Goal: Task Accomplishment & Management: Complete application form

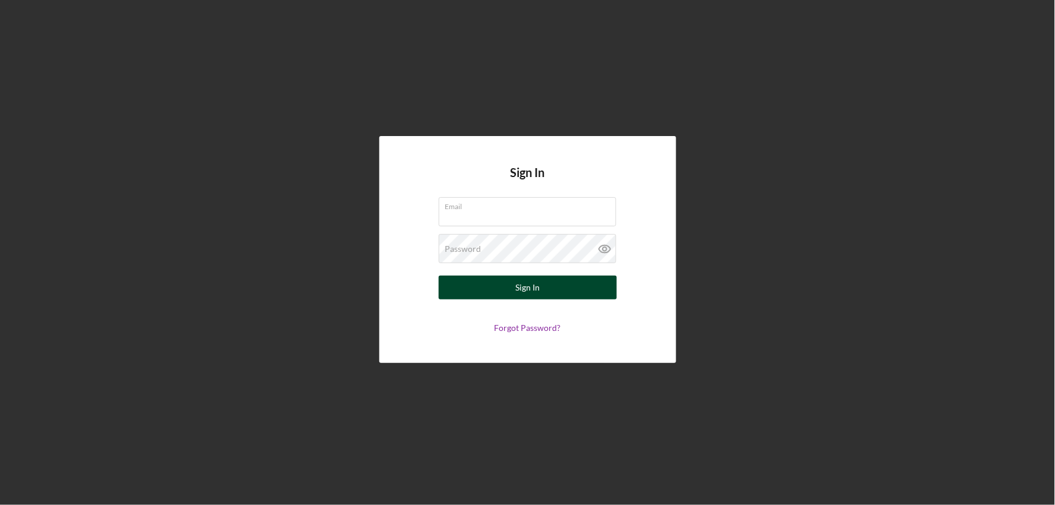
type input "[EMAIL_ADDRESS][DOMAIN_NAME]"
click at [550, 296] on button "Sign In" at bounding box center [528, 287] width 178 height 24
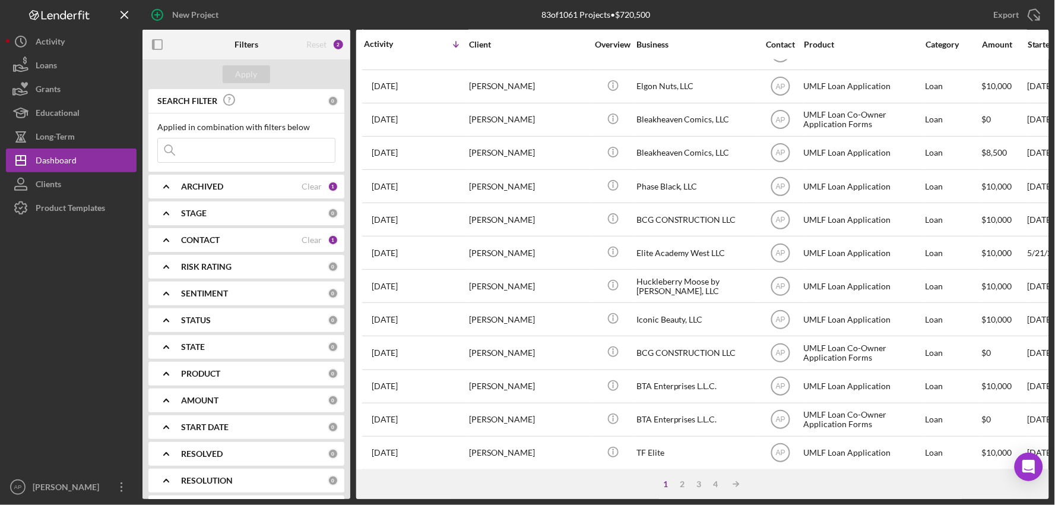
scroll to position [452, 0]
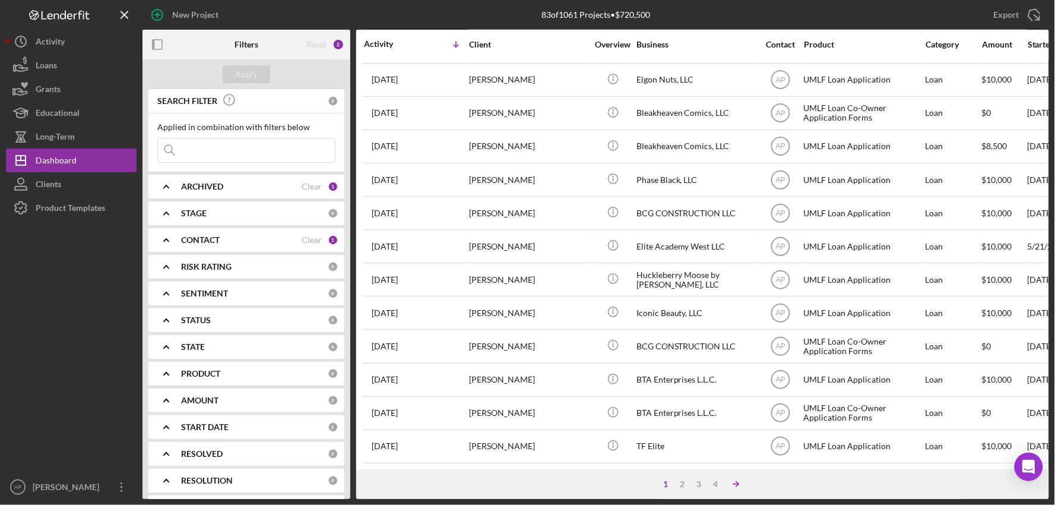
click at [737, 481] on icon "Icon/Table Sort Arrow" at bounding box center [736, 484] width 24 height 24
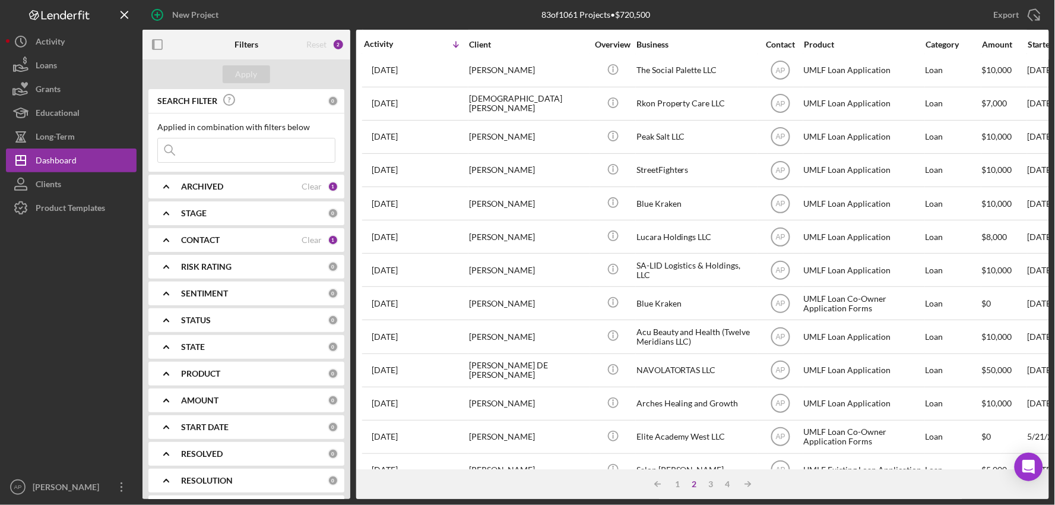
scroll to position [0, 0]
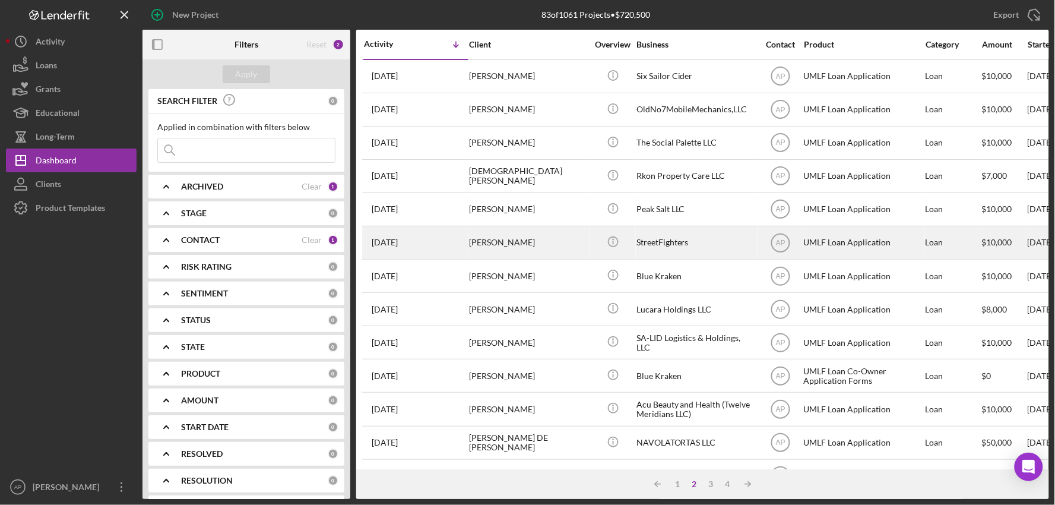
click at [697, 240] on div "StreetFighters" at bounding box center [695, 242] width 119 height 31
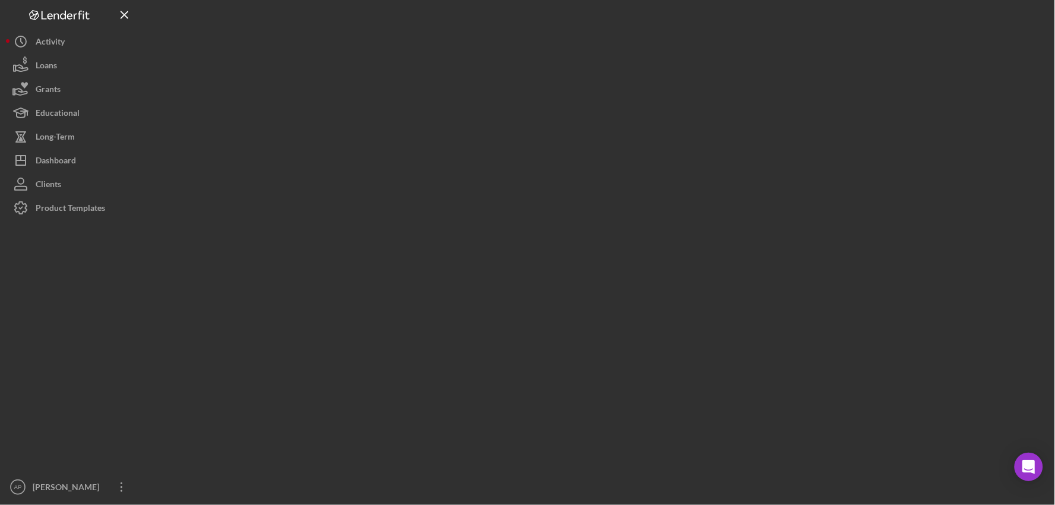
click at [697, 240] on div at bounding box center [595, 249] width 906 height 499
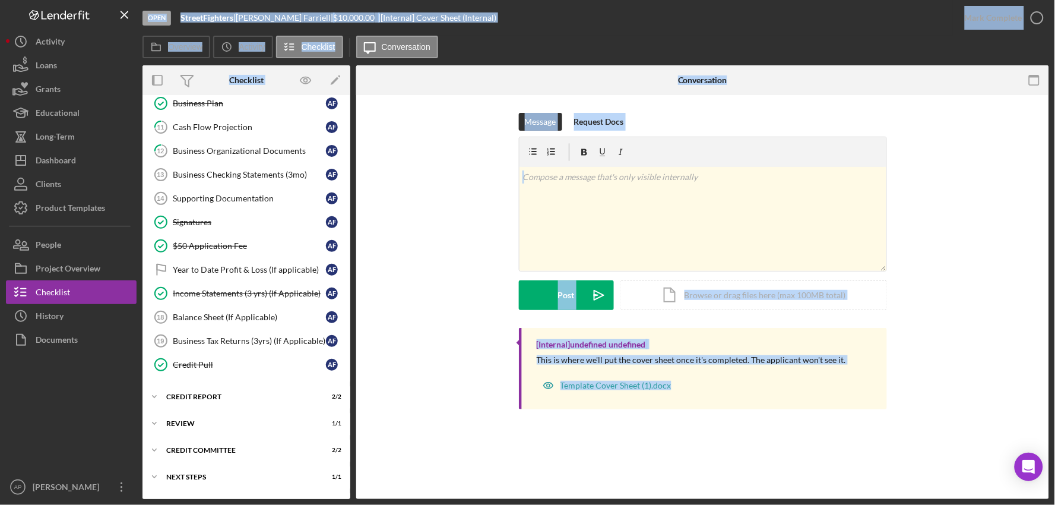
scroll to position [297, 0]
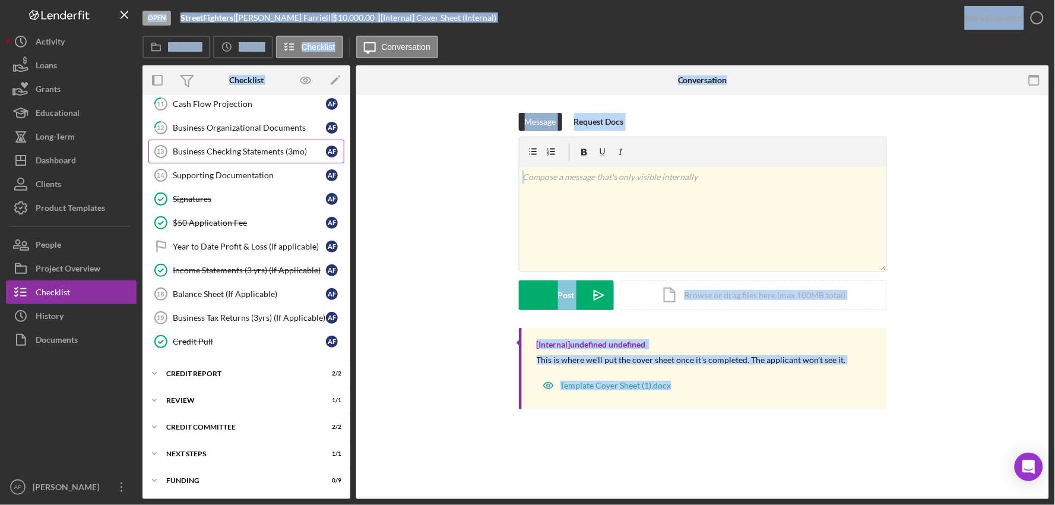
click at [235, 156] on link "Business Checking Statements (3mo) 13 Business Checking Statements (3mo) A F" at bounding box center [246, 151] width 196 height 24
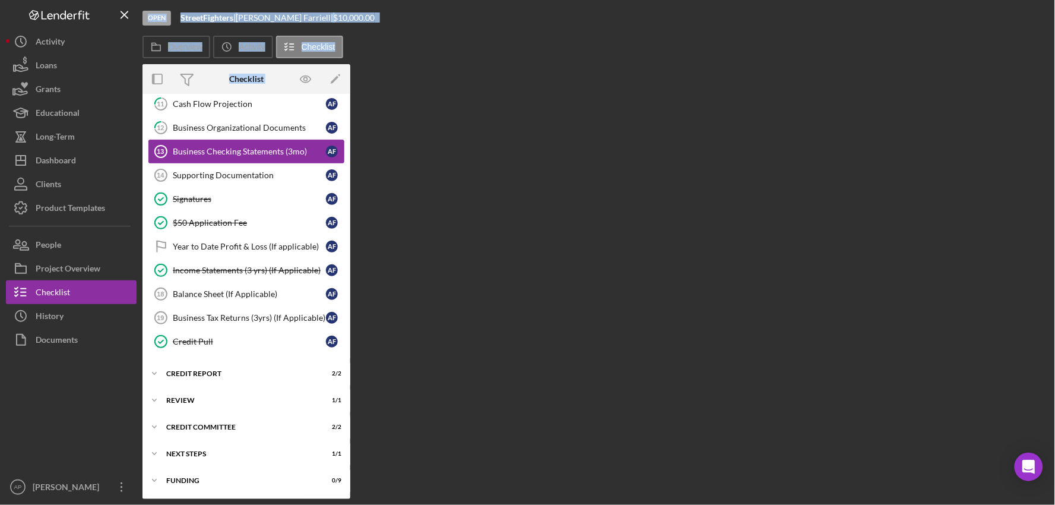
scroll to position [297, 0]
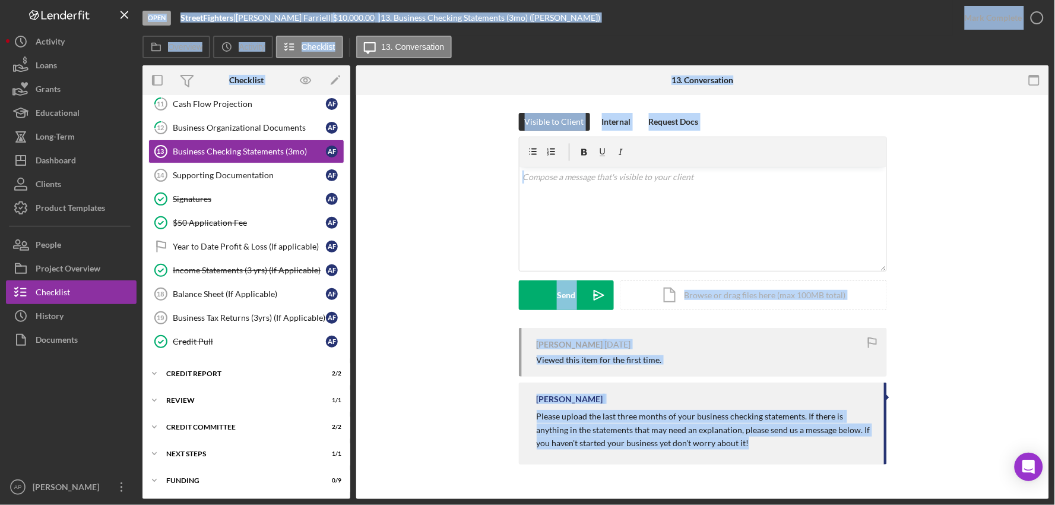
click at [470, 295] on div "Visible to Client Internal Request Docs v Color teal Color pink Remove color Ad…" at bounding box center [702, 220] width 657 height 215
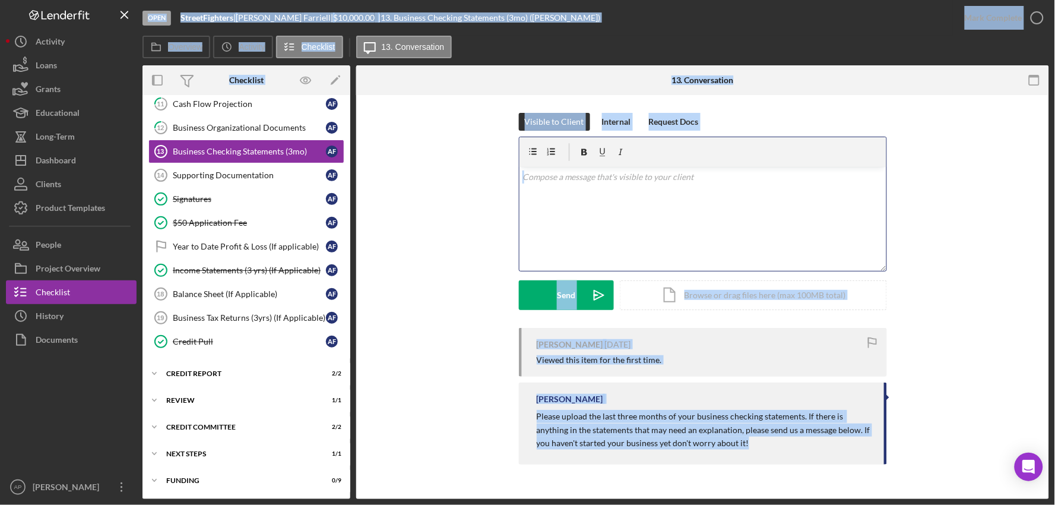
click at [765, 195] on div "v Color teal Color pink Remove color Add row above Add row below Add column bef…" at bounding box center [702, 219] width 367 height 104
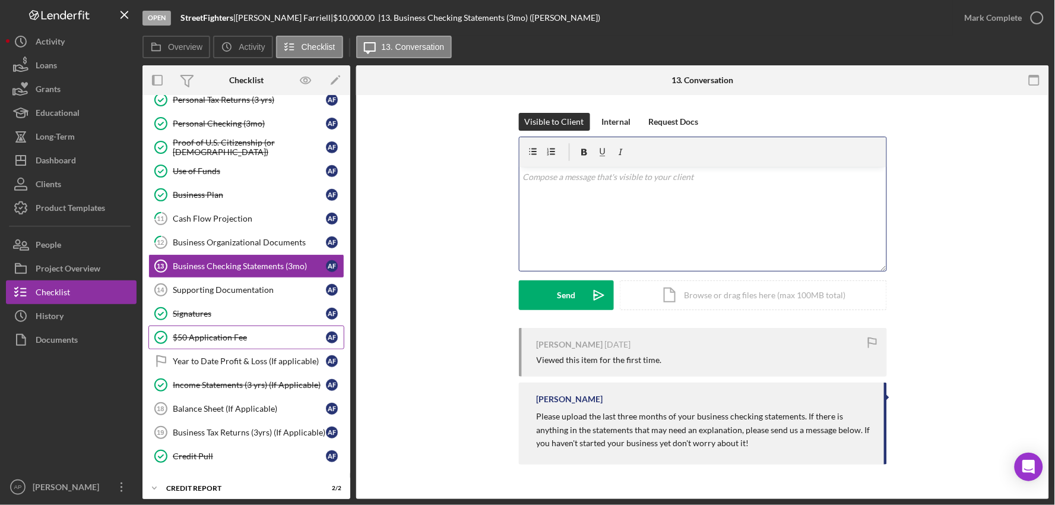
scroll to position [198, 0]
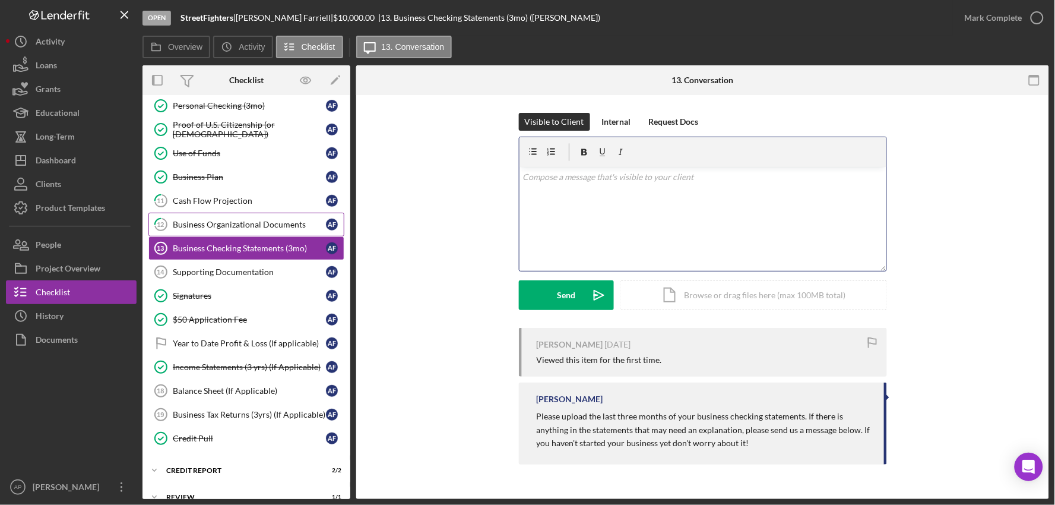
click at [212, 229] on div "Business Organizational Documents" at bounding box center [249, 224] width 153 height 9
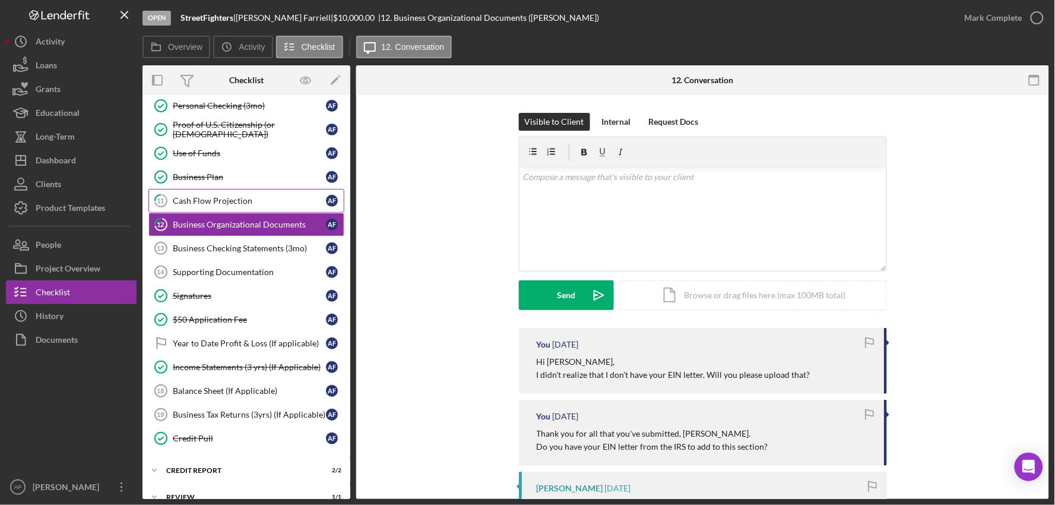
click at [215, 199] on div "Cash Flow Projection" at bounding box center [249, 200] width 153 height 9
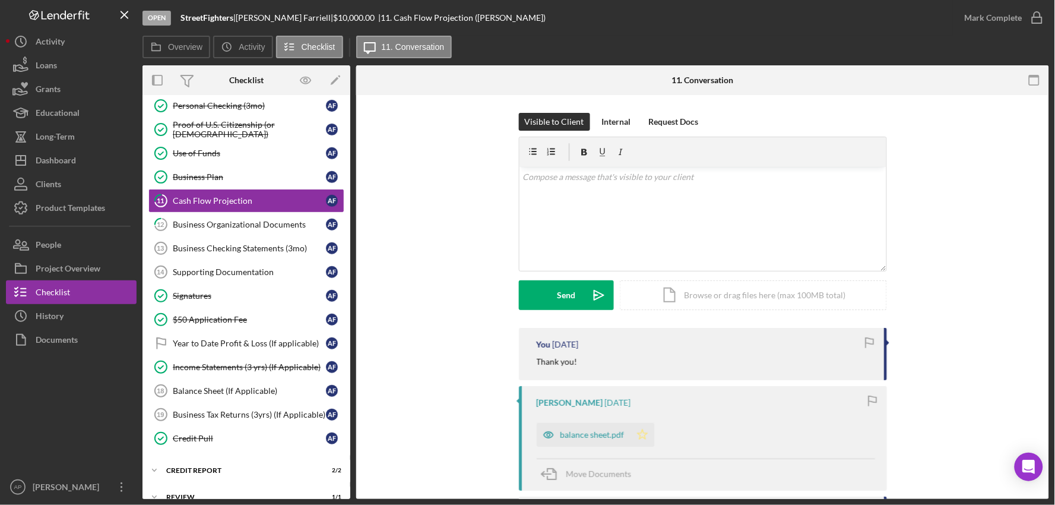
click at [636, 440] on icon "Icon/Star" at bounding box center [642, 435] width 24 height 24
click at [1031, 18] on icon "button" at bounding box center [1037, 18] width 30 height 30
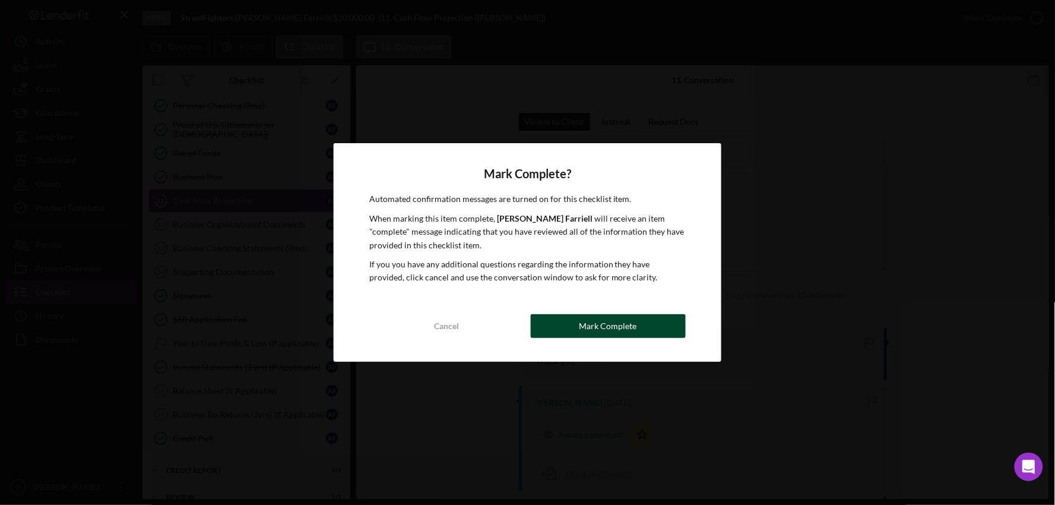
click at [566, 329] on button "Mark Complete" at bounding box center [609, 326] width 156 height 24
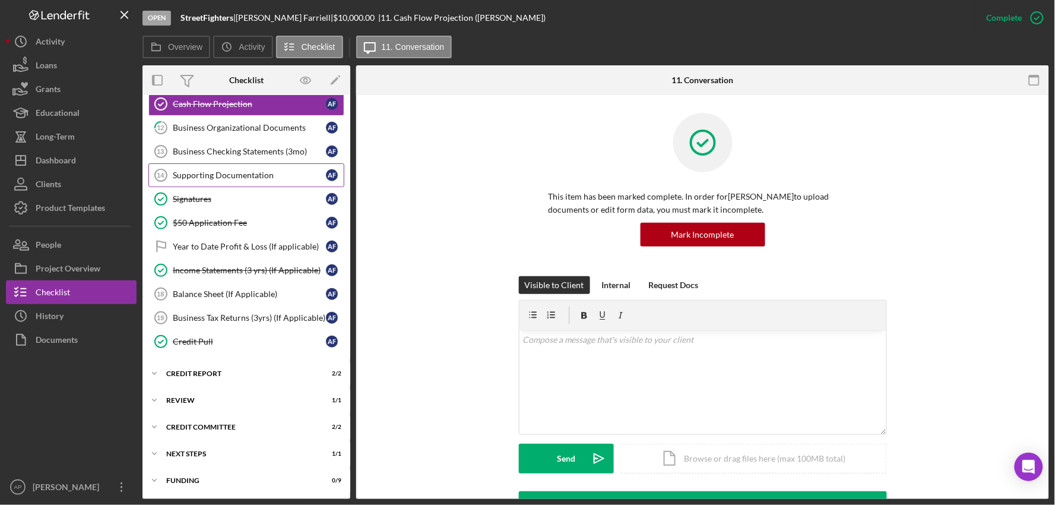
scroll to position [297, 0]
click at [201, 266] on div "Income Statements (3 yrs) (If Applicable)" at bounding box center [249, 269] width 153 height 9
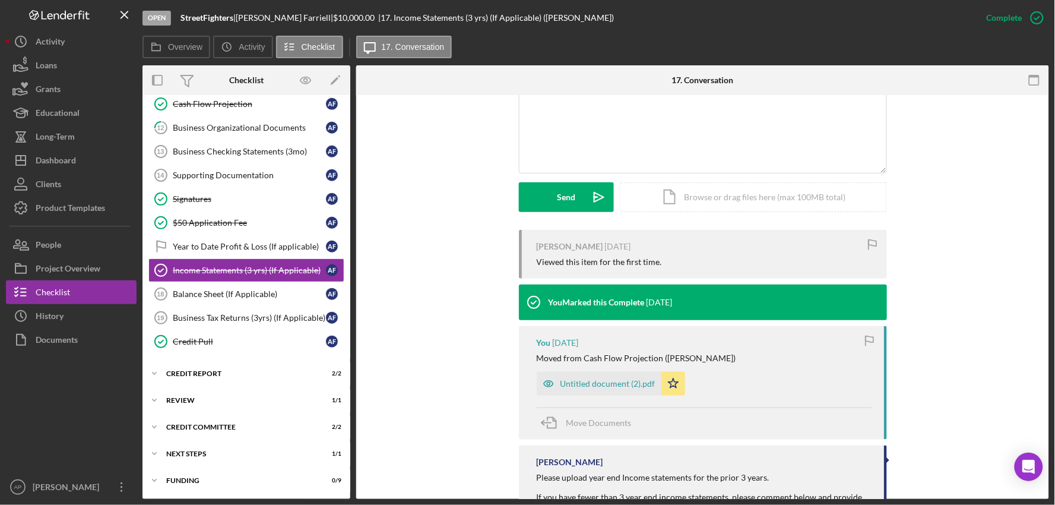
scroll to position [264, 0]
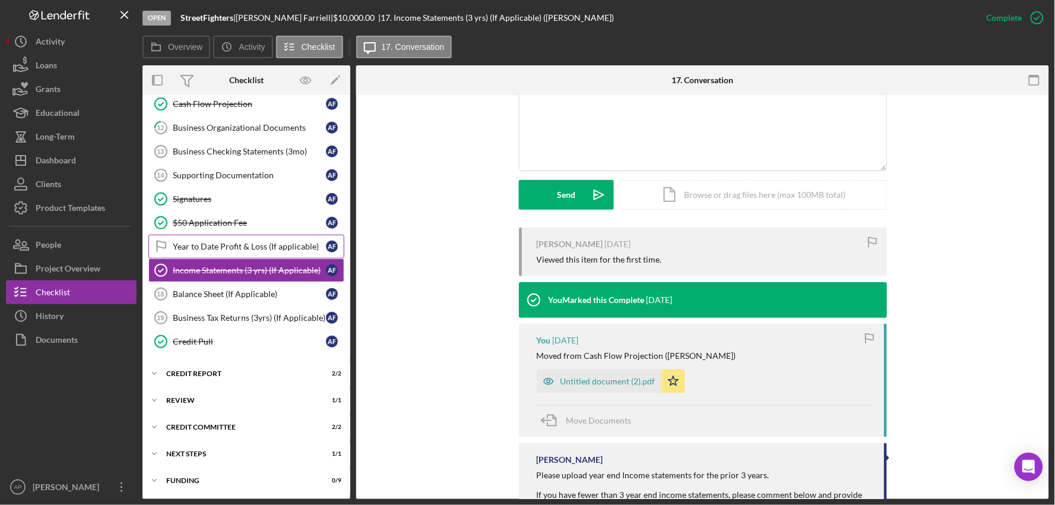
click at [262, 246] on div "Year to Date Profit & Loss (If applicable)" at bounding box center [249, 246] width 153 height 9
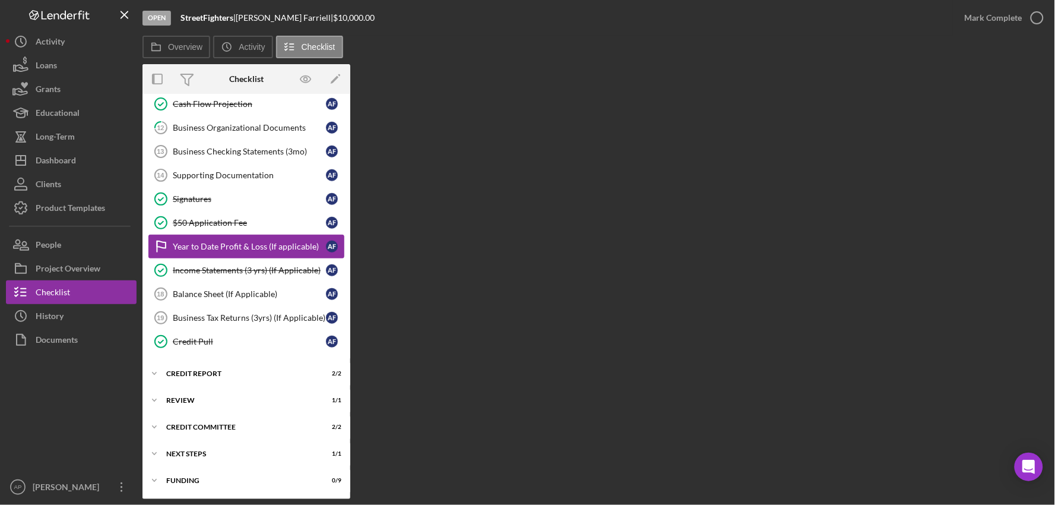
scroll to position [297, 0]
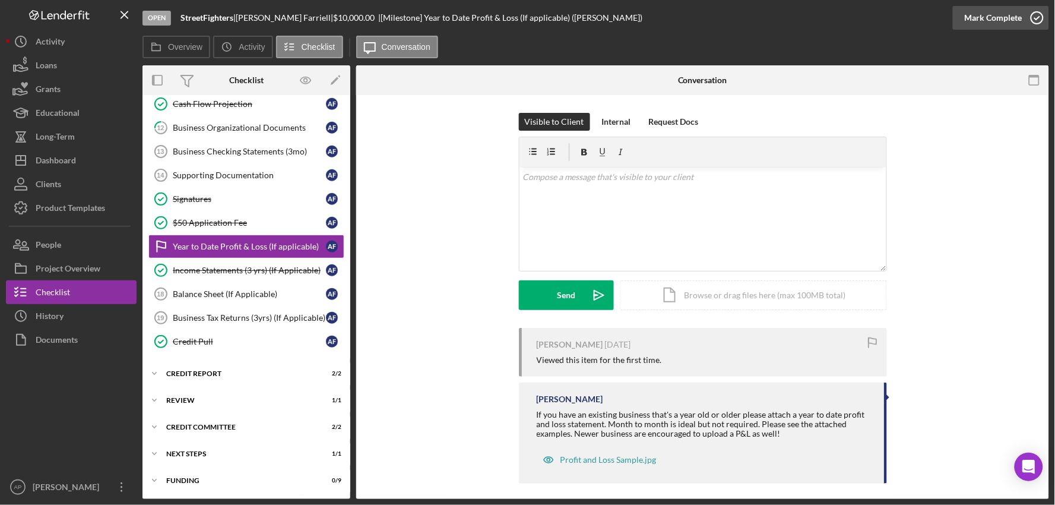
click at [1003, 24] on div "Mark Complete" at bounding box center [994, 18] width 58 height 24
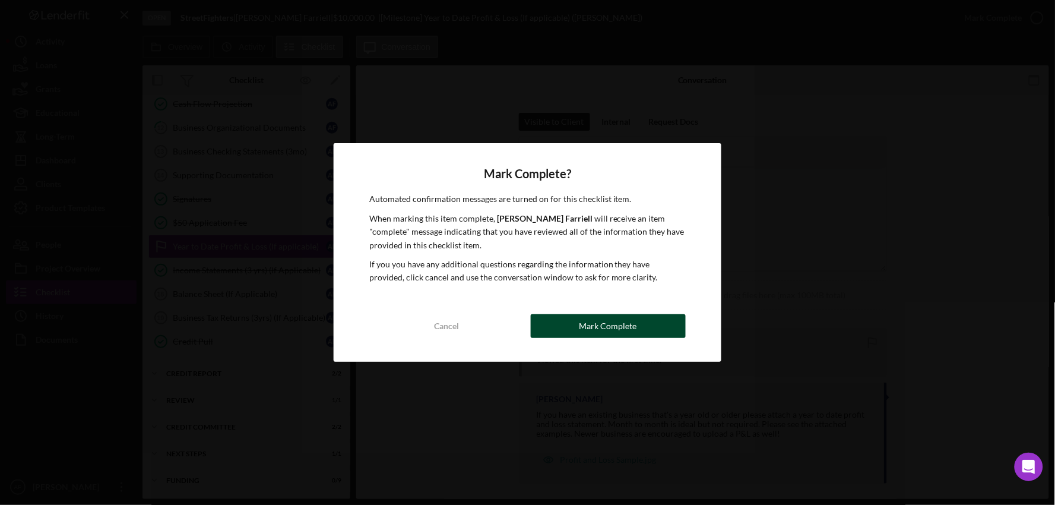
click at [601, 334] on div "Mark Complete" at bounding box center [608, 326] width 58 height 24
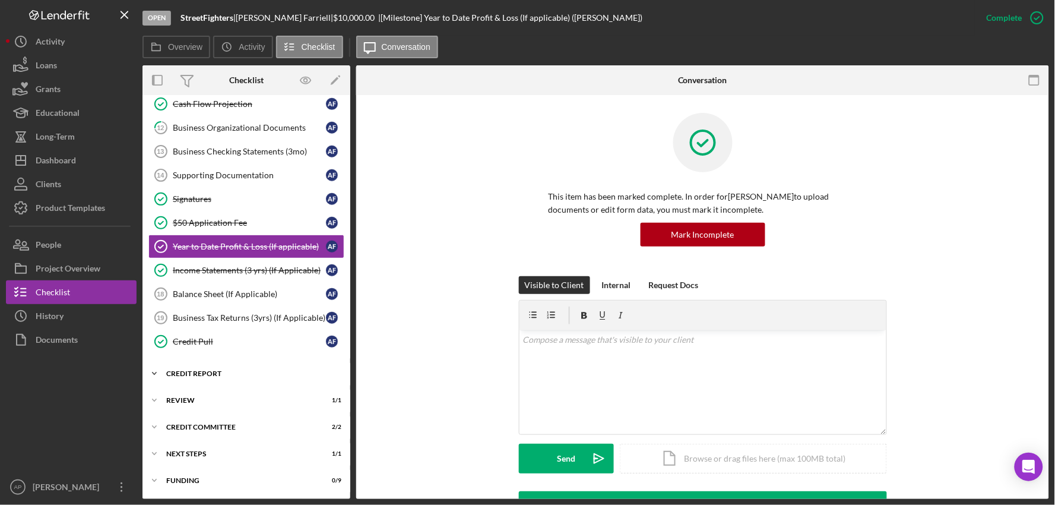
click at [199, 370] on div "Credit report" at bounding box center [250, 373] width 169 height 7
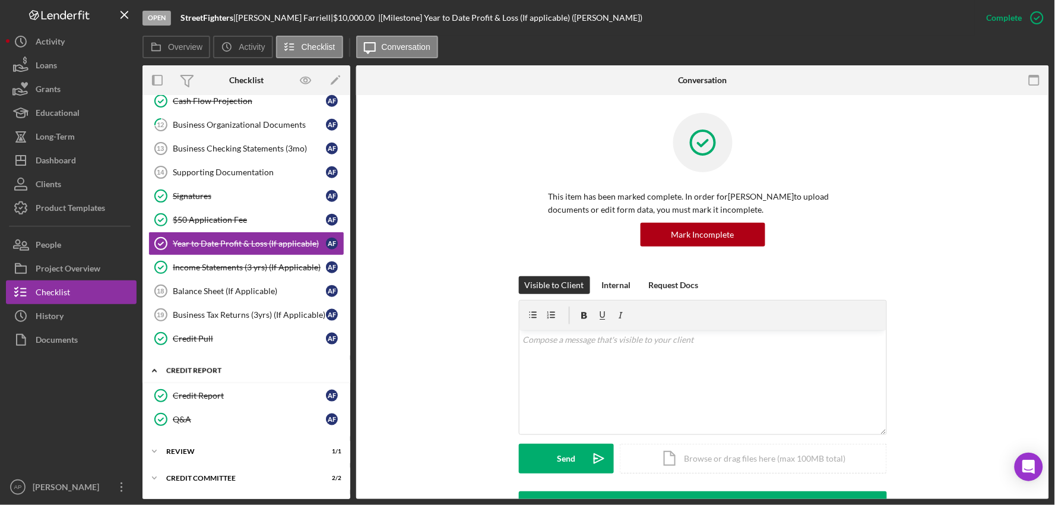
click at [170, 372] on div "Credit report" at bounding box center [250, 370] width 169 height 7
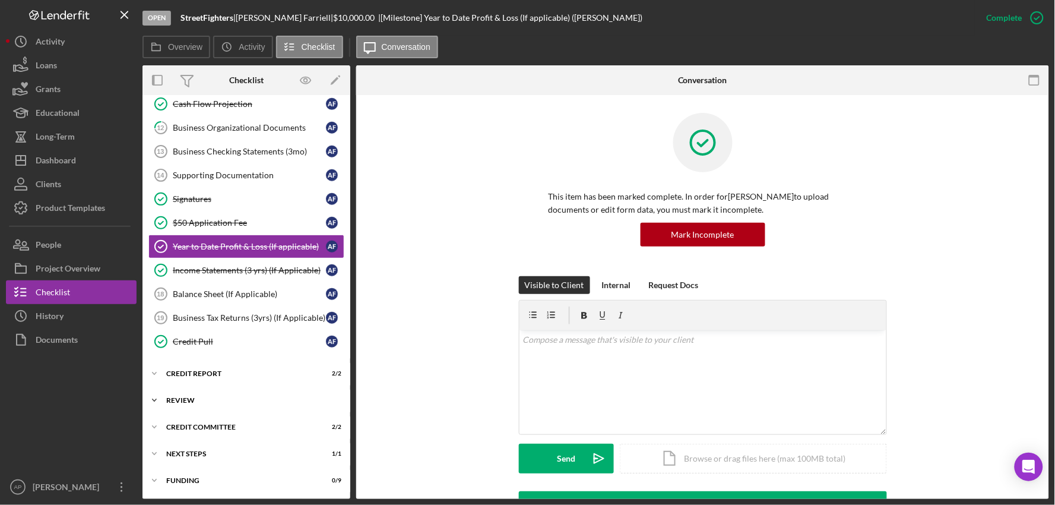
click at [157, 395] on icon "Icon/Expander" at bounding box center [154, 400] width 24 height 24
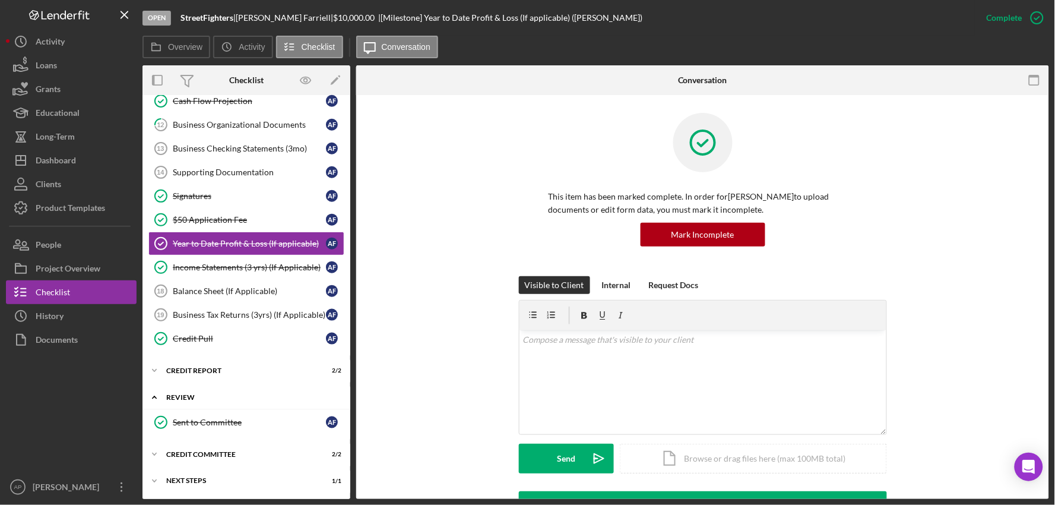
click at [158, 395] on icon "Icon/Expander" at bounding box center [154, 397] width 24 height 24
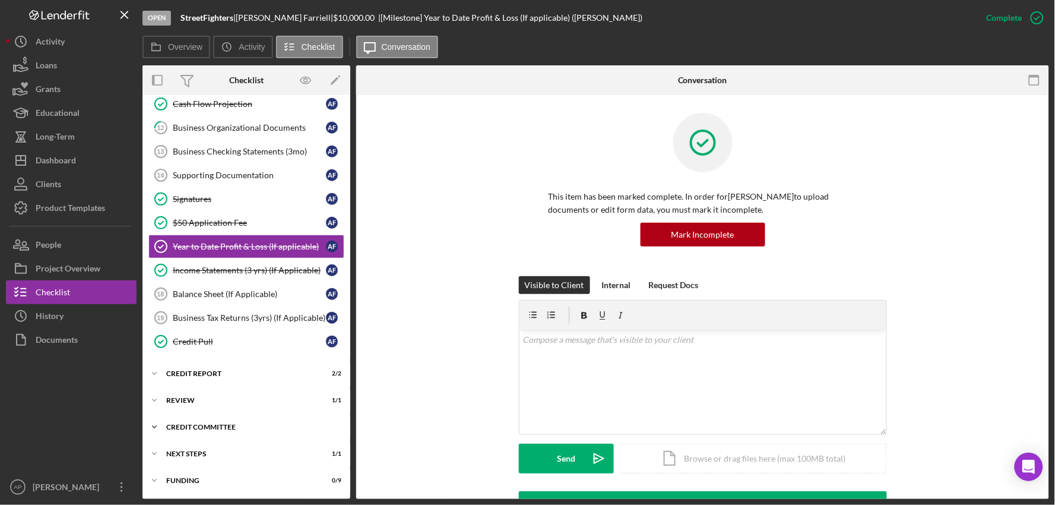
click at [156, 421] on icon "Icon/Expander" at bounding box center [154, 427] width 24 height 24
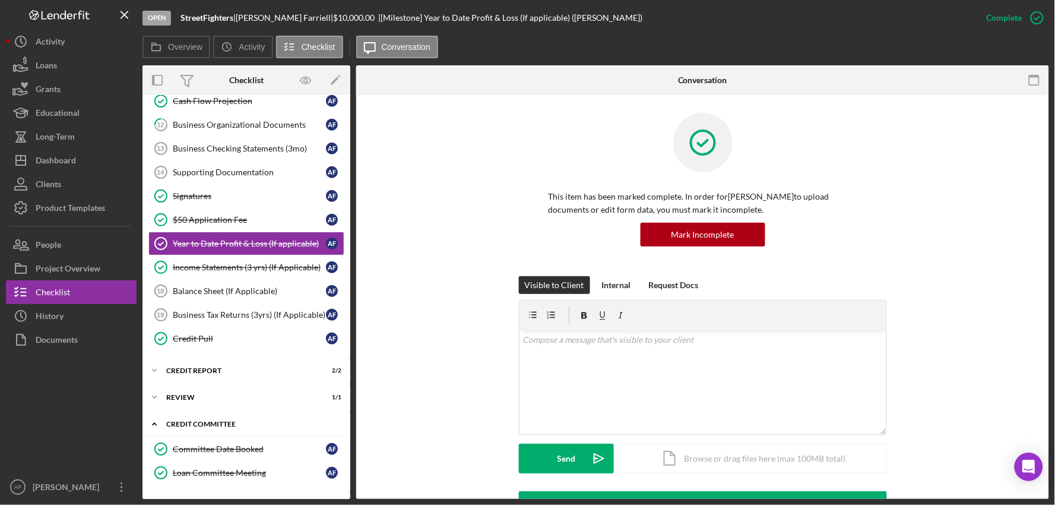
click at [159, 421] on icon "Icon/Expander" at bounding box center [154, 424] width 24 height 24
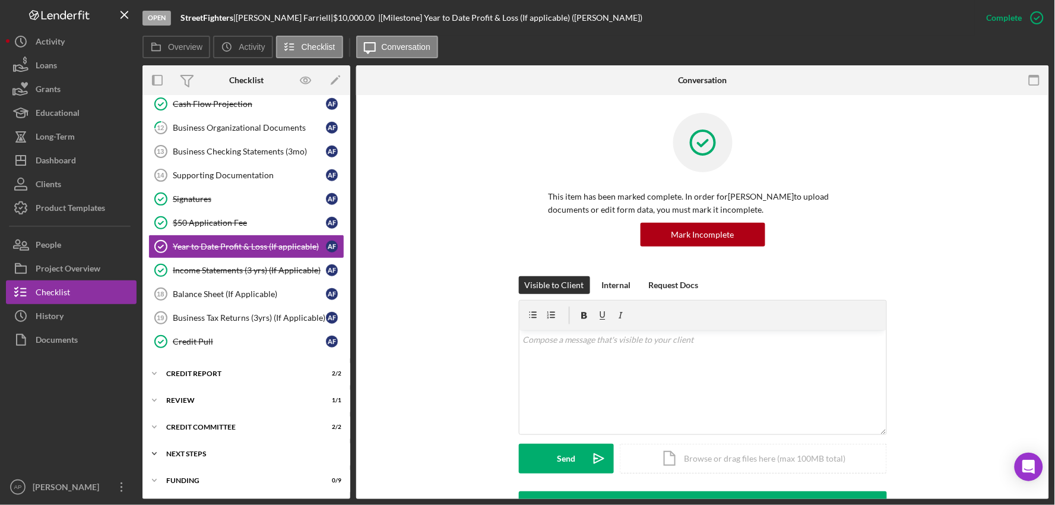
click at [158, 452] on icon "Icon/Expander" at bounding box center [154, 454] width 24 height 24
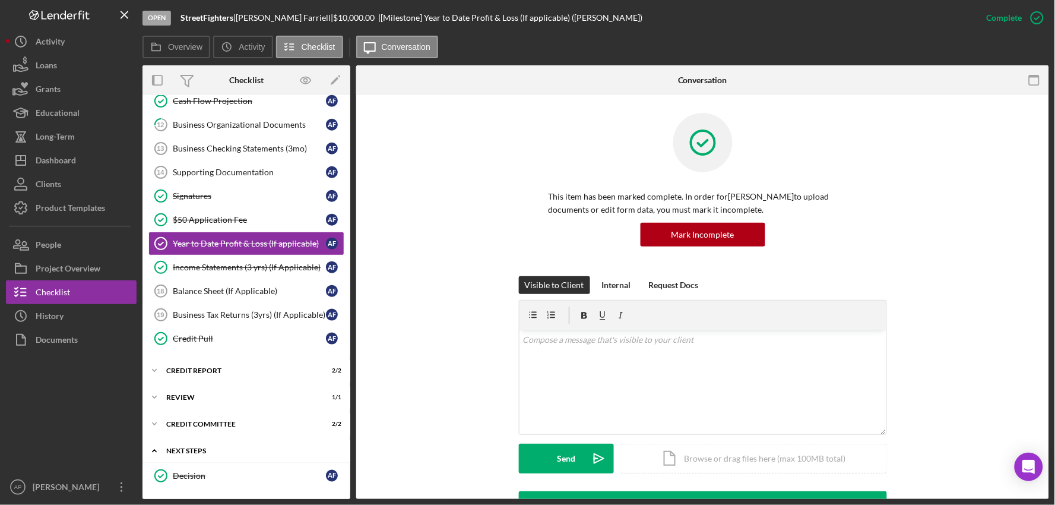
click at [159, 452] on icon "Icon/Expander" at bounding box center [154, 451] width 24 height 24
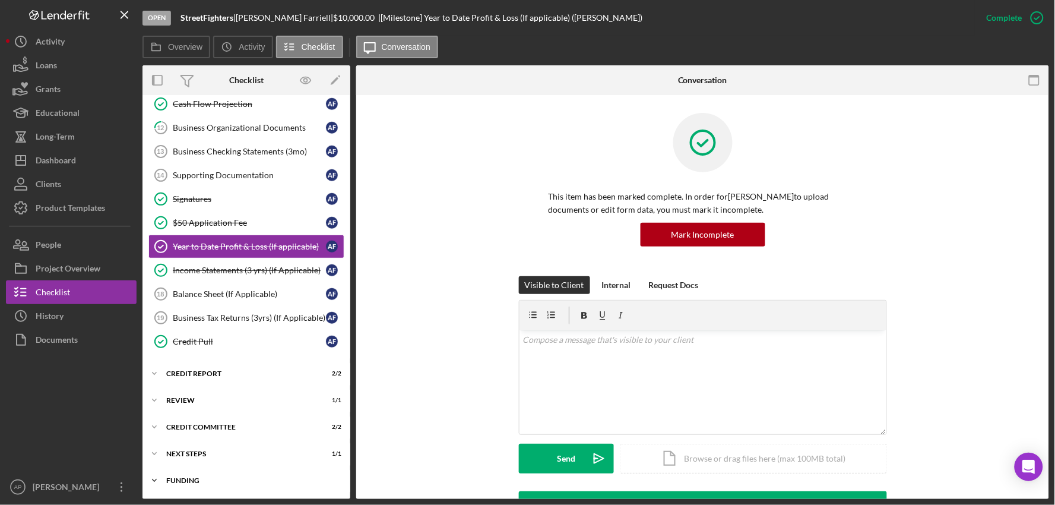
click at [194, 478] on div "Funding" at bounding box center [250, 480] width 169 height 7
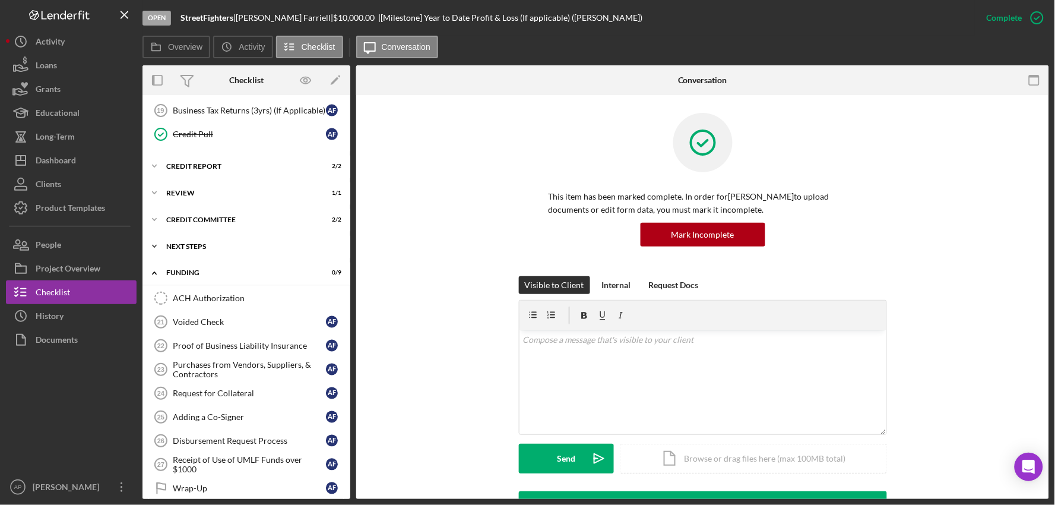
scroll to position [518, 0]
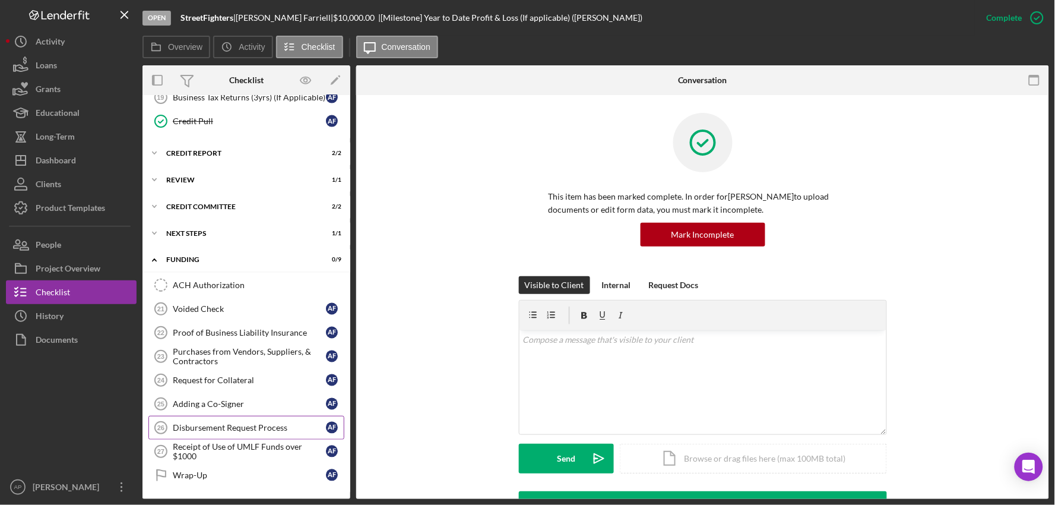
click at [250, 416] on link "Disbursement Request Process 26 Disbursement Request Process A F" at bounding box center [246, 428] width 196 height 24
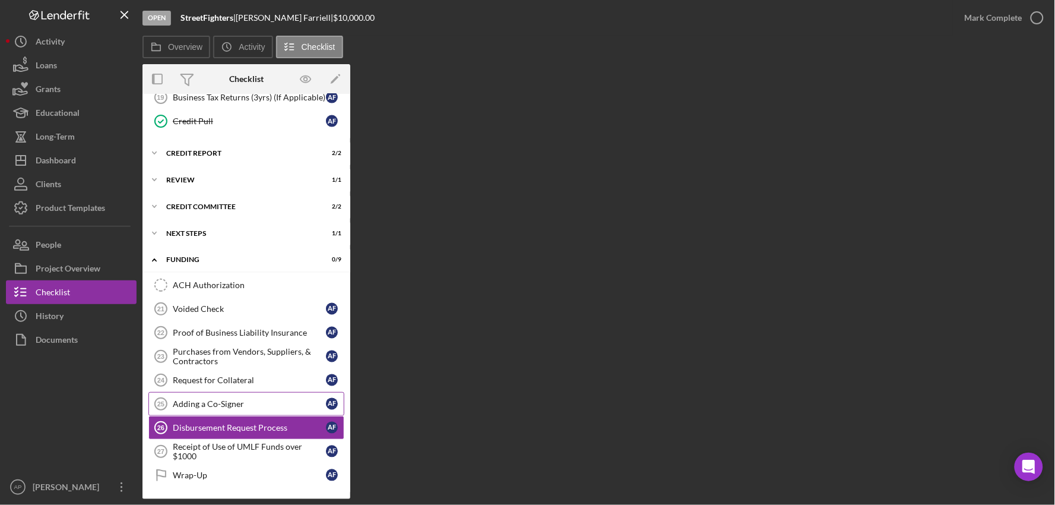
scroll to position [518, 0]
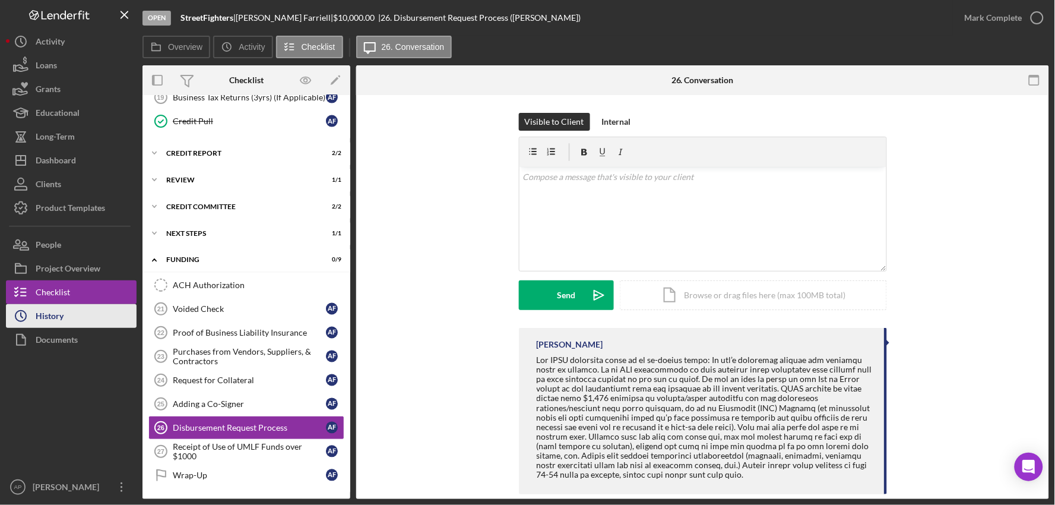
click at [58, 318] on div "History" at bounding box center [50, 317] width 28 height 27
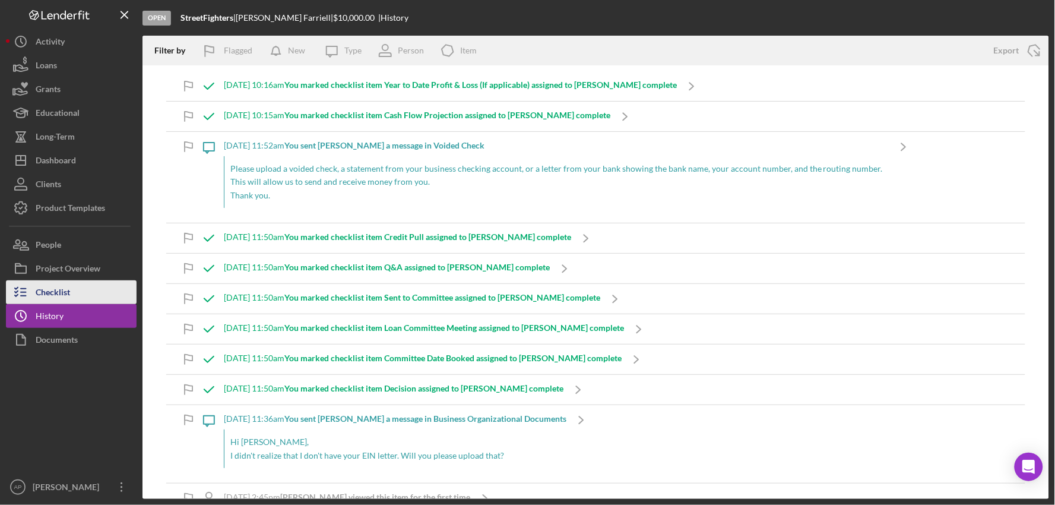
click at [77, 291] on button "Checklist" at bounding box center [71, 292] width 131 height 24
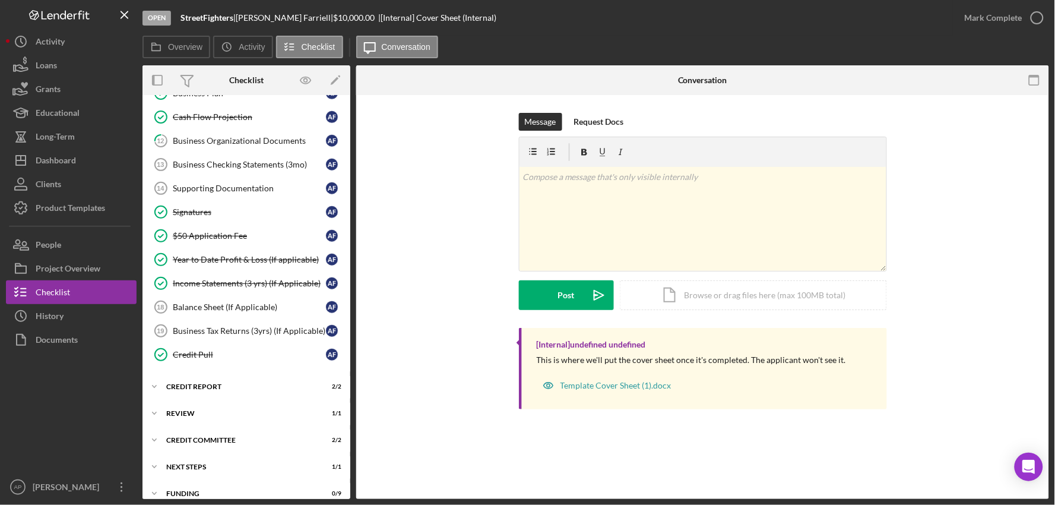
scroll to position [297, 0]
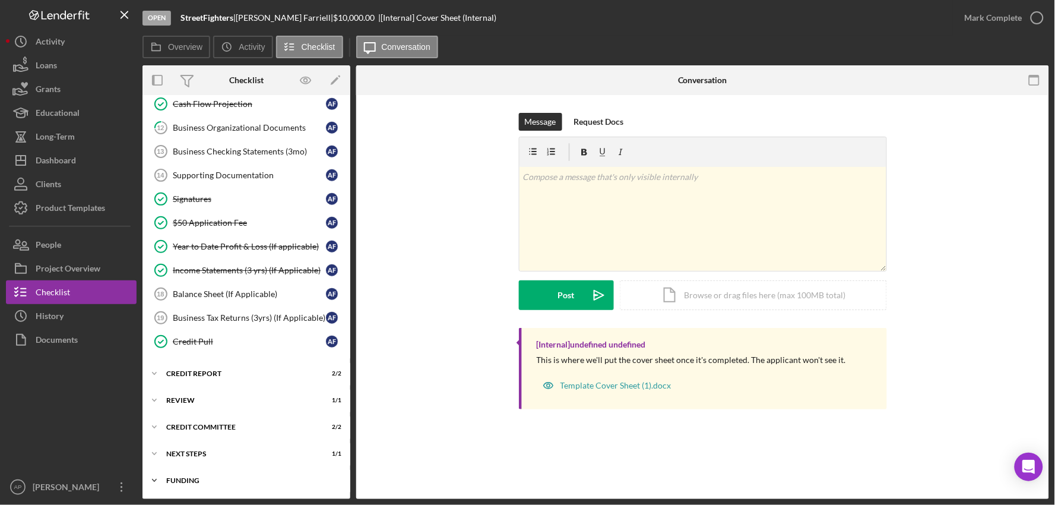
drag, startPoint x: 196, startPoint y: 477, endPoint x: 202, endPoint y: 477, distance: 6.0
click at [196, 477] on div "Funding" at bounding box center [250, 480] width 169 height 7
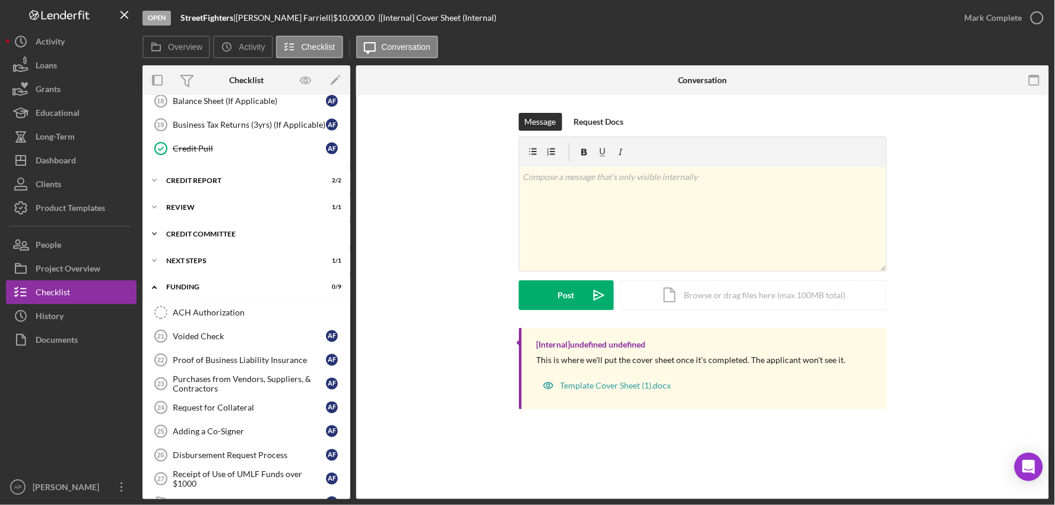
scroll to position [518, 0]
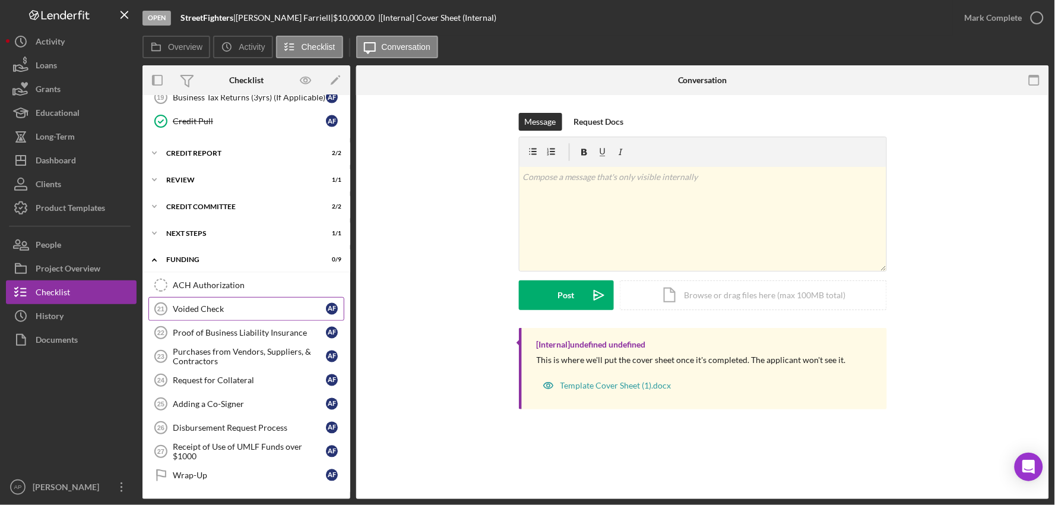
click at [208, 316] on link "Voided Check 21 Voided Check A F" at bounding box center [246, 309] width 196 height 24
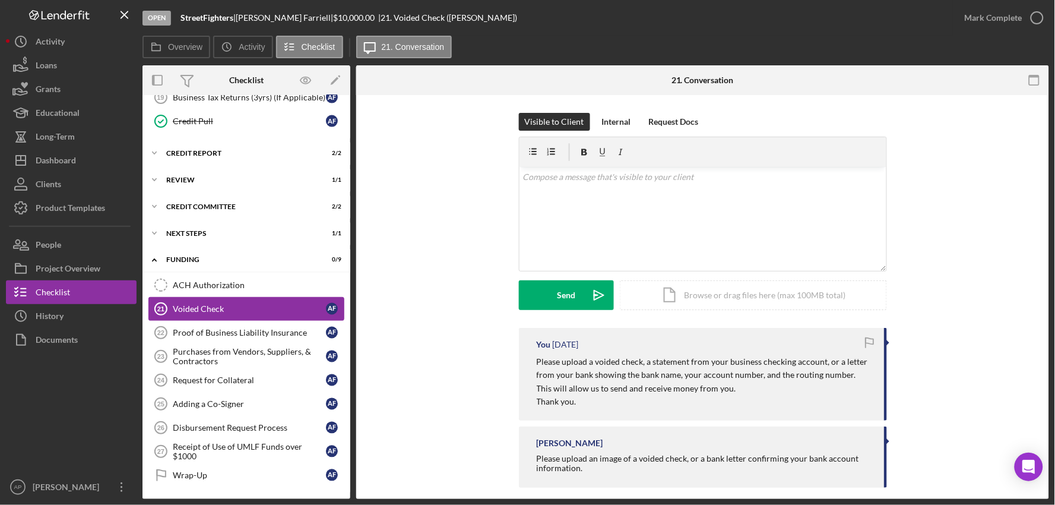
scroll to position [518, 0]
click at [60, 168] on div "Dashboard" at bounding box center [56, 161] width 40 height 27
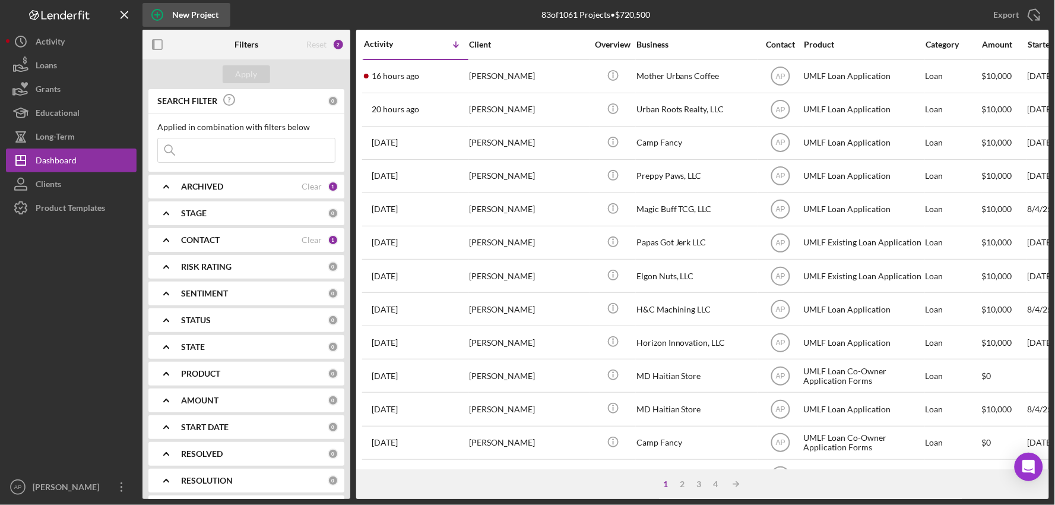
click at [186, 24] on div "New Project" at bounding box center [195, 15] width 46 height 24
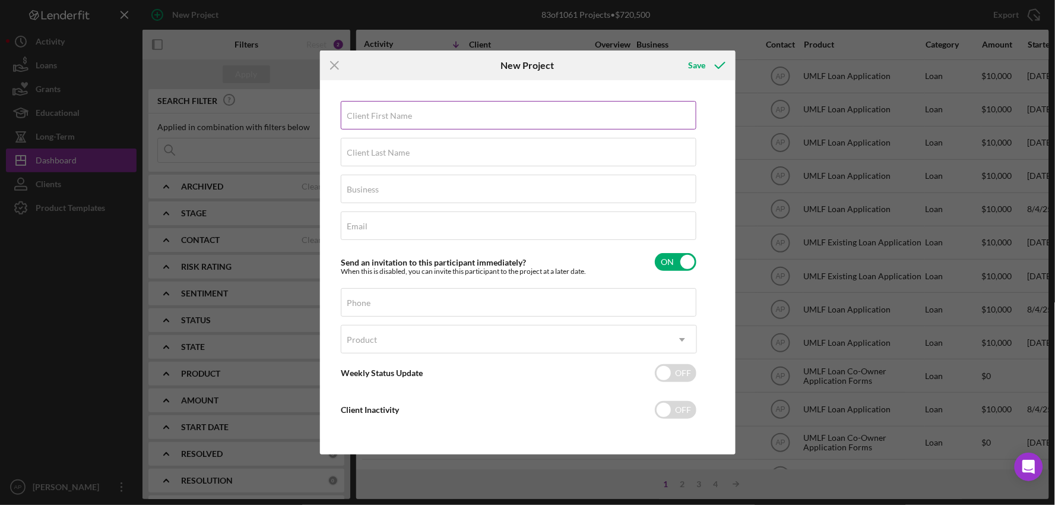
click at [363, 111] on label "Client First Name" at bounding box center [379, 115] width 65 height 9
click at [363, 111] on input "Client First Name" at bounding box center [519, 115] width 356 height 28
type input "Pandora"
type input "[PERSON_NAME]"
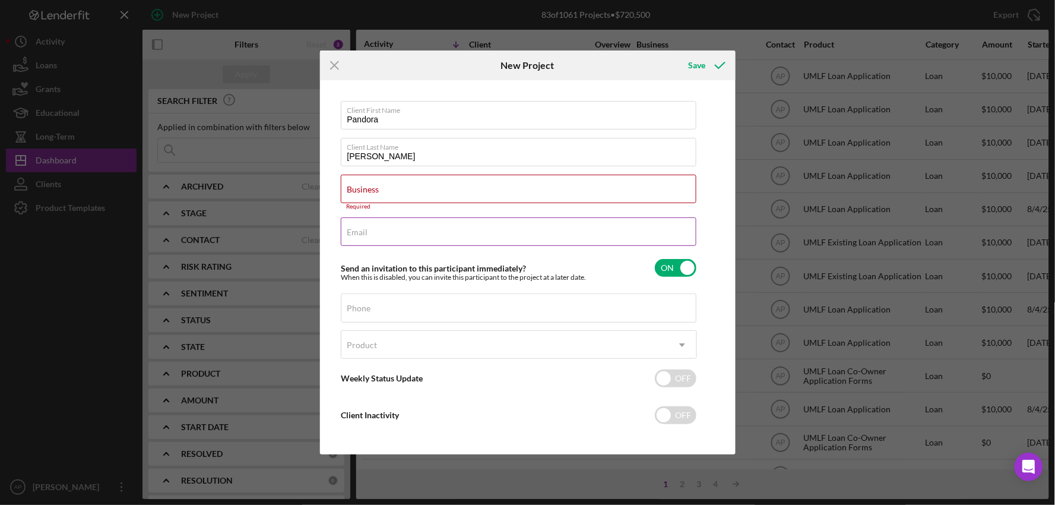
click at [411, 227] on div "Email Required" at bounding box center [519, 232] width 356 height 30
paste input "[EMAIL_ADDRESS][DOMAIN_NAME]"
type input "[EMAIL_ADDRESS][DOMAIN_NAME]"
click at [363, 313] on div "Phone" at bounding box center [519, 308] width 356 height 30
paste input "[PHONE_NUMBER]"
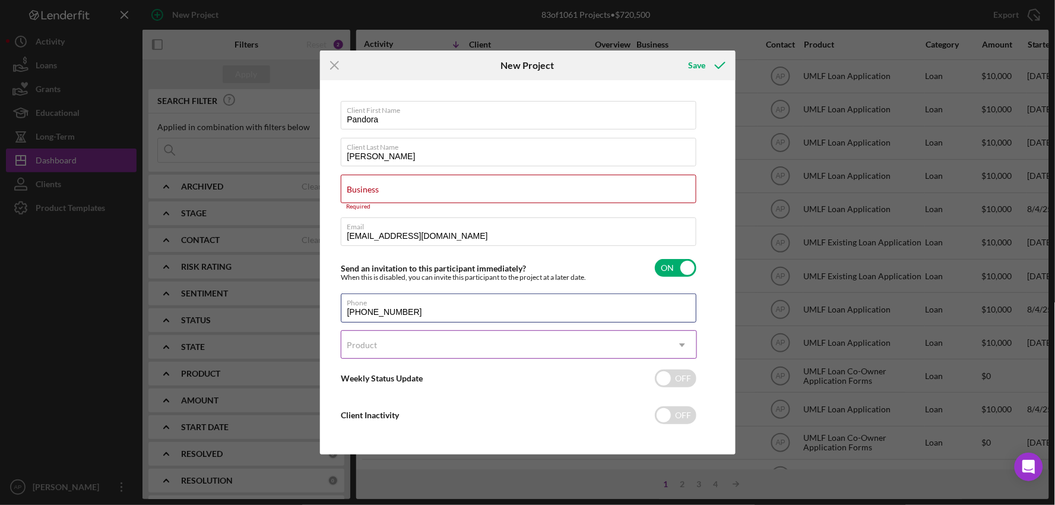
type input "[PHONE_NUMBER]"
click at [373, 348] on div "Product" at bounding box center [362, 344] width 30 height 9
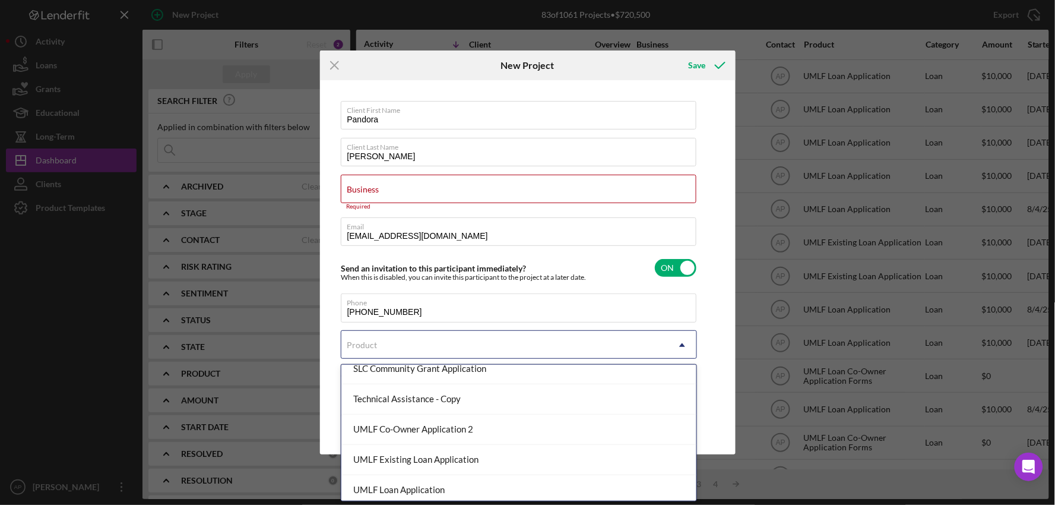
scroll to position [198, 0]
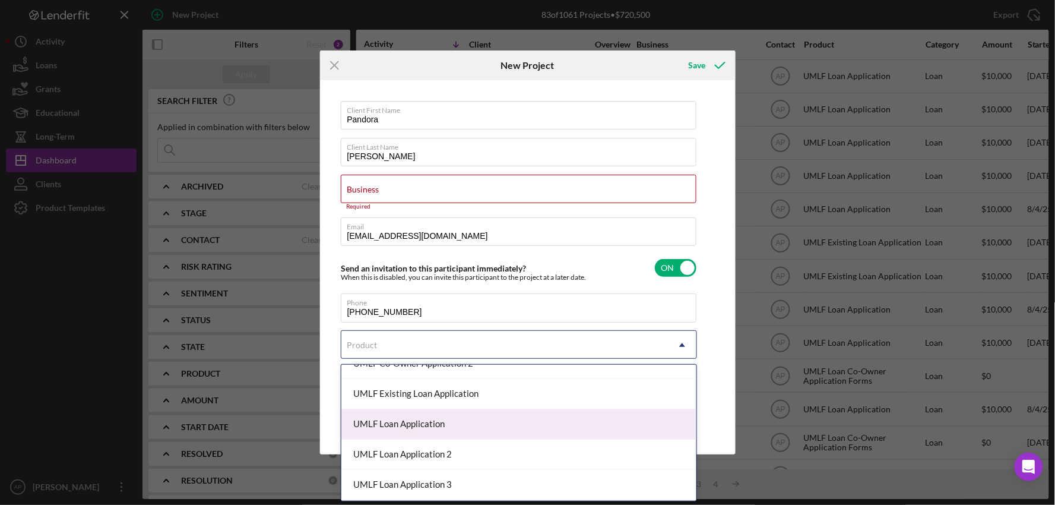
click at [401, 431] on div "UMLF Loan Application" at bounding box center [518, 424] width 355 height 30
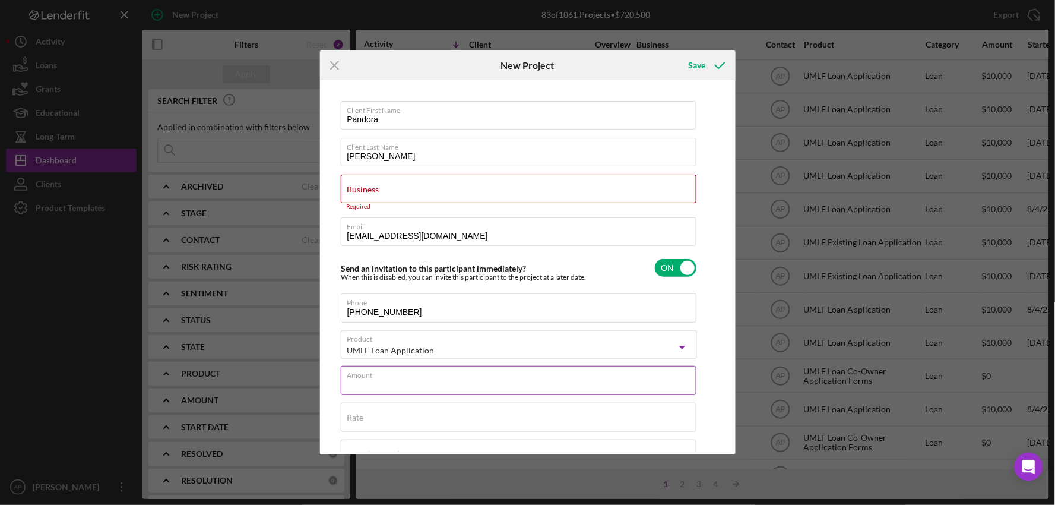
click at [515, 378] on div "Amount" at bounding box center [519, 381] width 356 height 30
click at [370, 191] on label "Business" at bounding box center [363, 189] width 32 height 9
click at [370, 191] on input "Business" at bounding box center [519, 189] width 356 height 28
paste input "Clarity Business Solutions LLC"
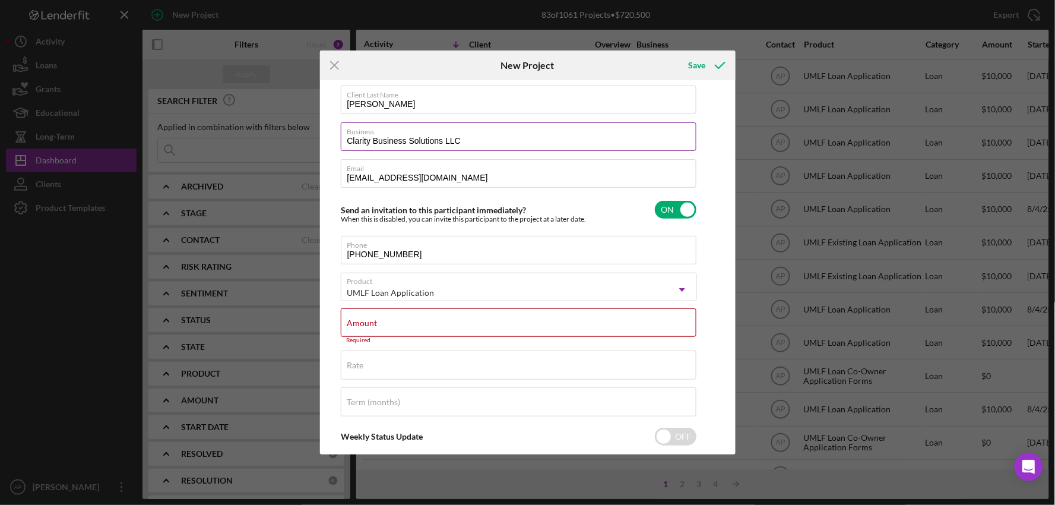
scroll to position [117, 0]
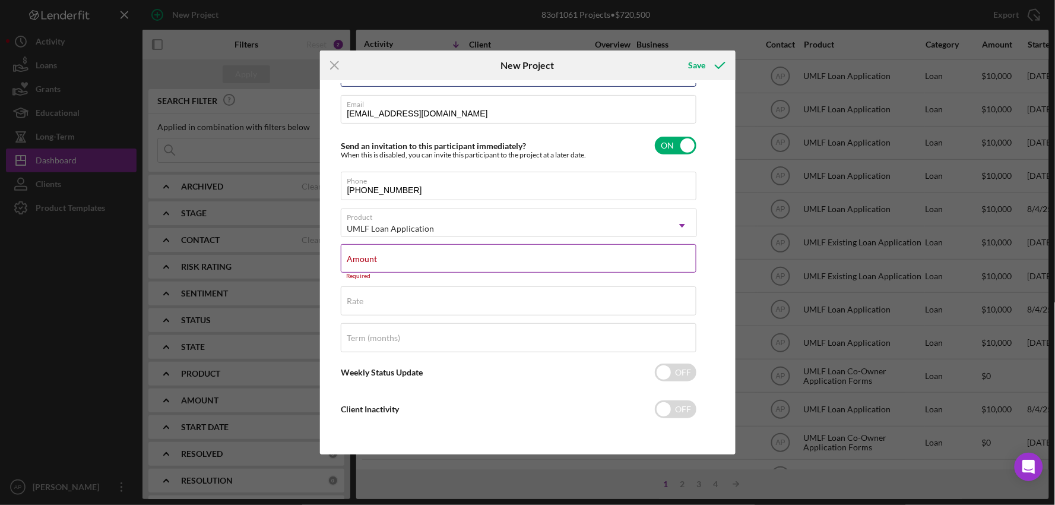
type input "Clarity Business Solutions LLC"
click at [471, 262] on input "Amount" at bounding box center [519, 258] width 356 height 28
type input "$10,000"
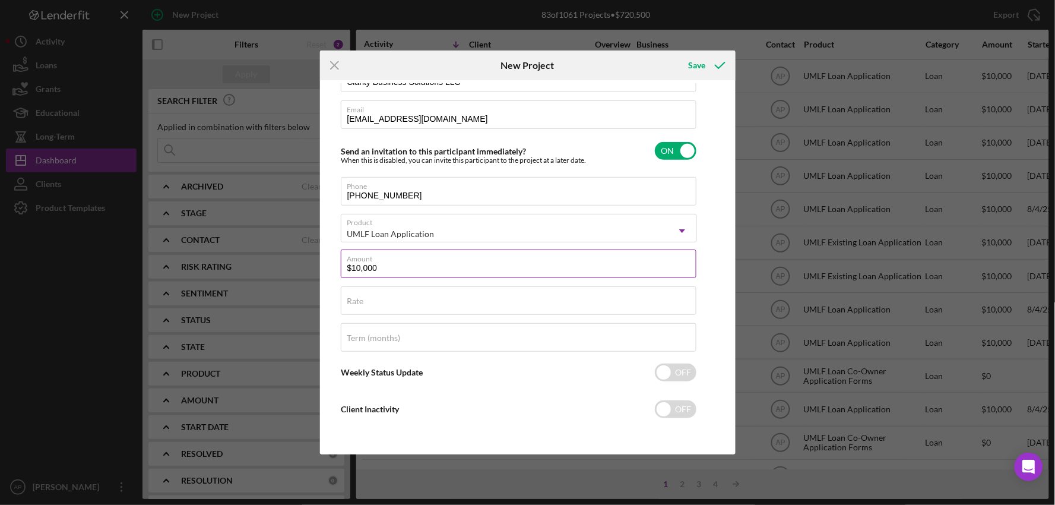
scroll to position [0, 0]
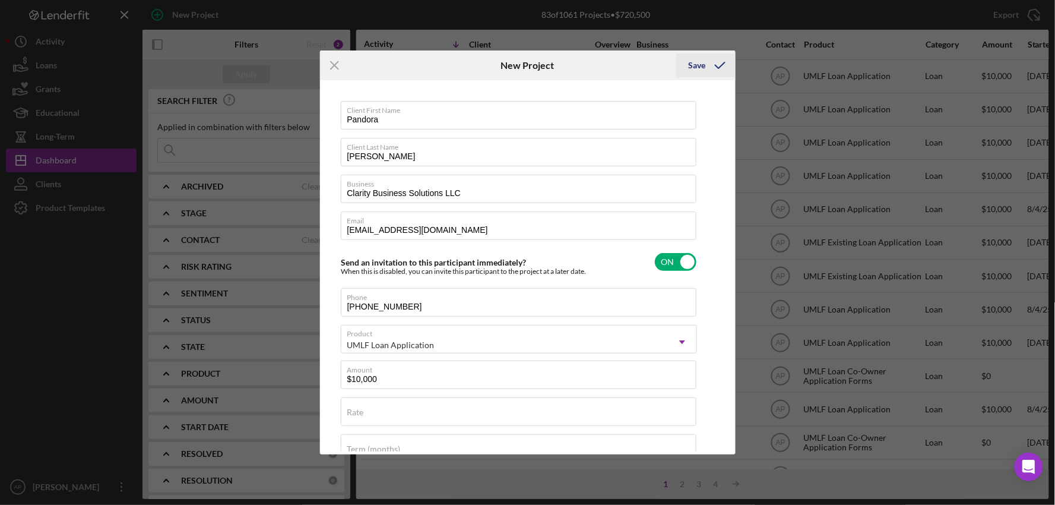
click at [697, 66] on div "Save" at bounding box center [696, 65] width 17 height 24
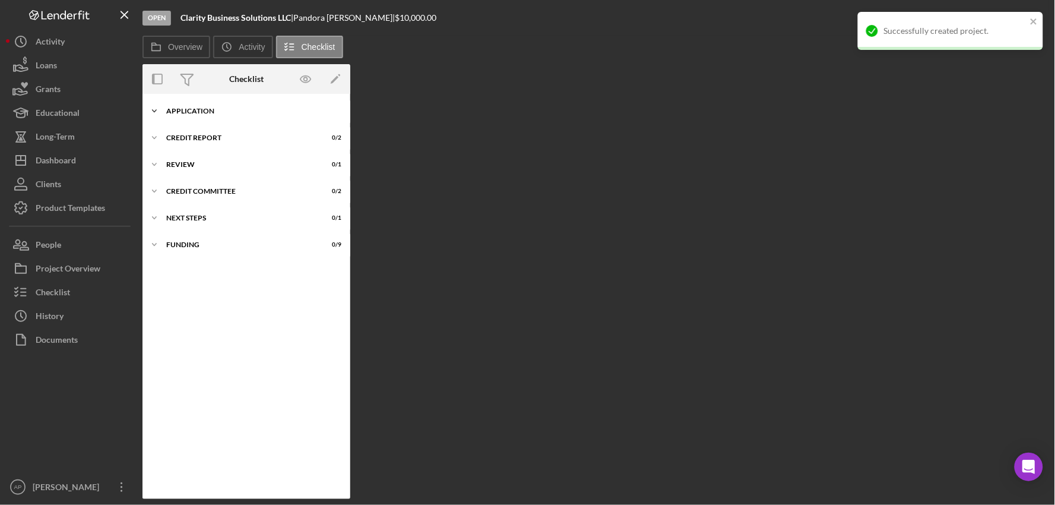
click at [169, 113] on div "Application" at bounding box center [250, 110] width 169 height 7
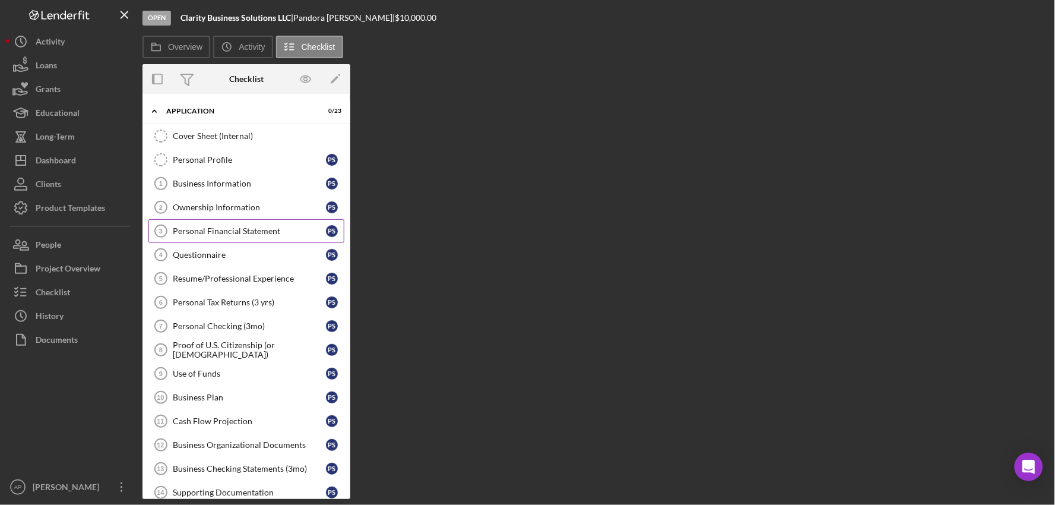
drag, startPoint x: 182, startPoint y: 185, endPoint x: 150, endPoint y: 217, distance: 45.8
click at [182, 185] on div "Business Information" at bounding box center [249, 183] width 153 height 9
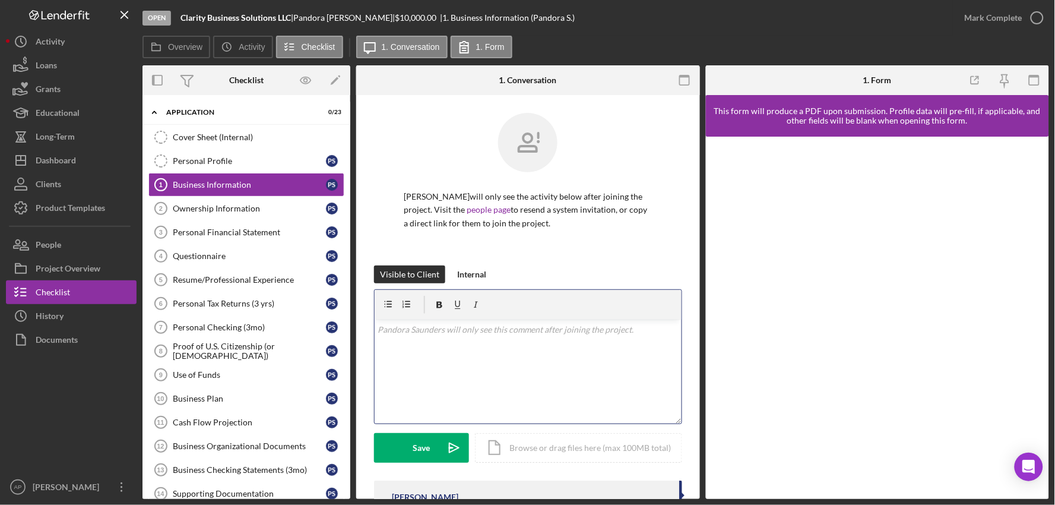
click at [424, 323] on p at bounding box center [528, 329] width 300 height 13
paste div
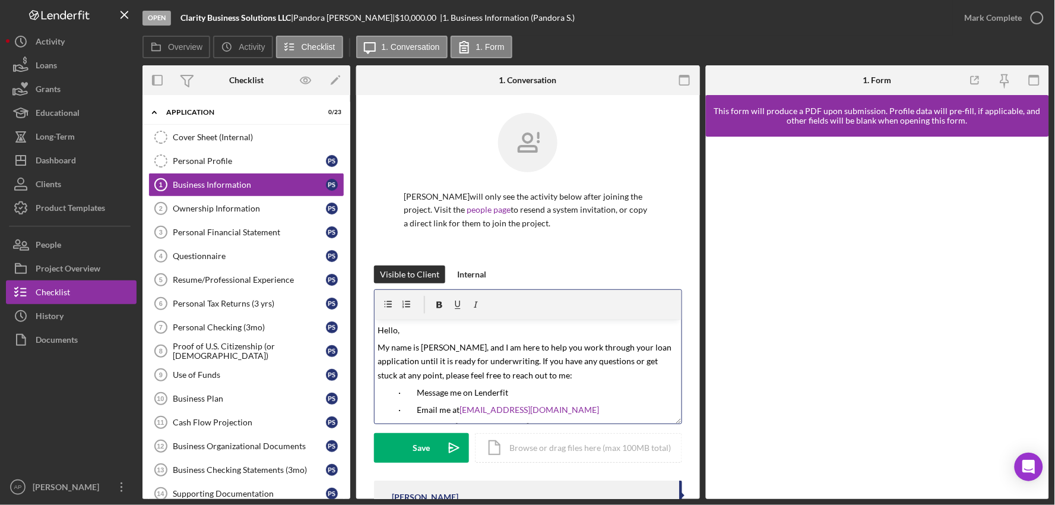
click at [396, 332] on span "Hello," at bounding box center [389, 330] width 22 height 10
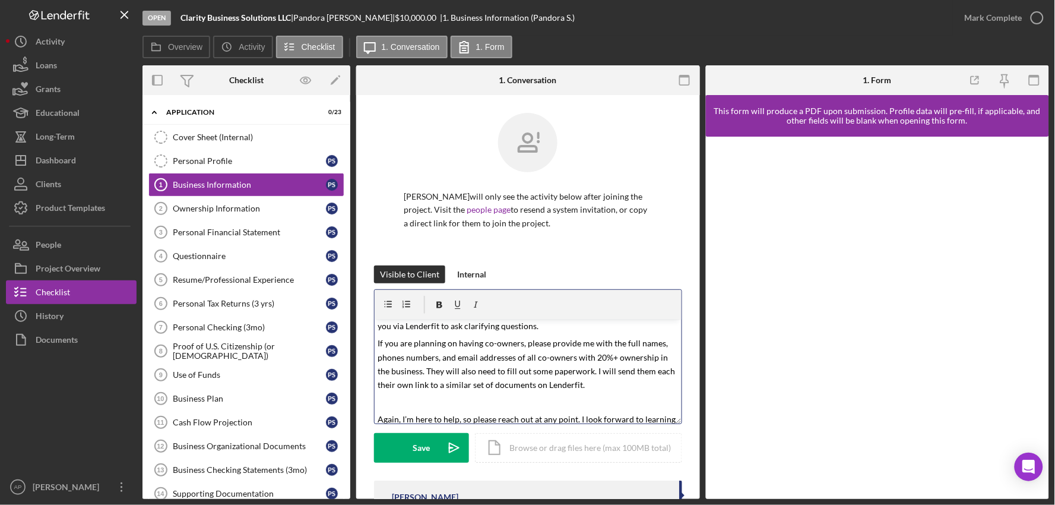
scroll to position [198, 0]
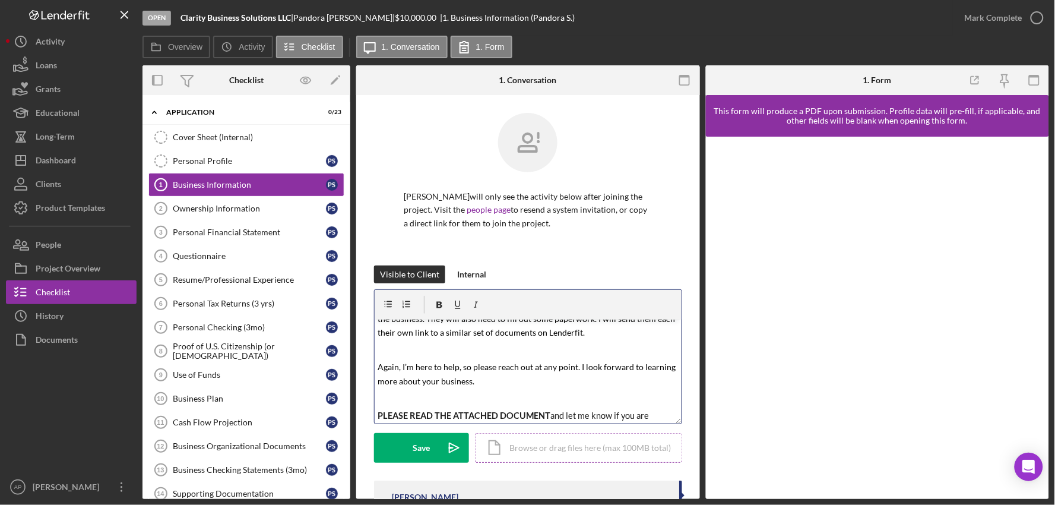
click at [506, 458] on div "Icon/Document Browse or drag files here (max 100MB total) Tap to choose files o…" at bounding box center [578, 448] width 207 height 30
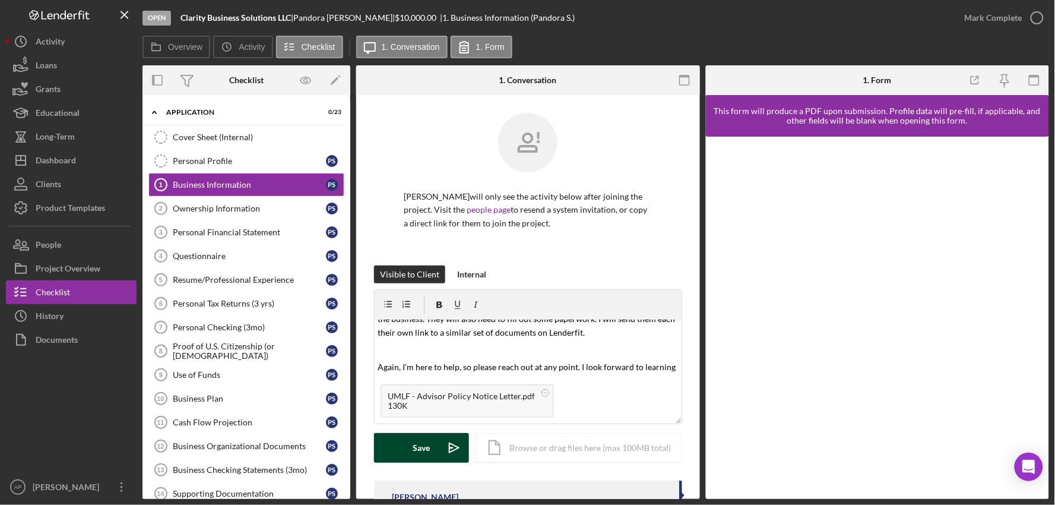
click at [398, 441] on button "Save Icon/icon-invite-send" at bounding box center [421, 448] width 95 height 30
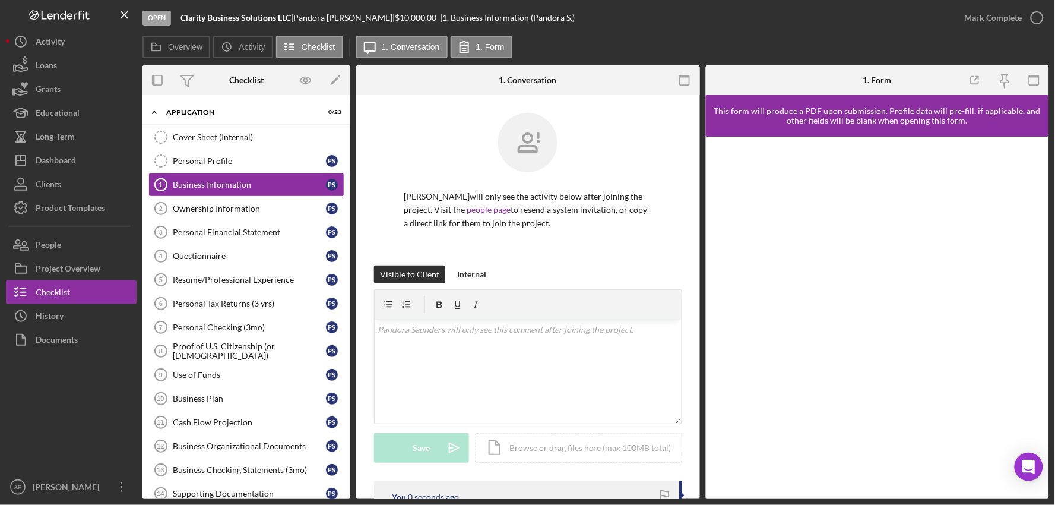
scroll to position [0, 0]
click at [97, 164] on button "Icon/Dashboard Dashboard" at bounding box center [71, 160] width 131 height 24
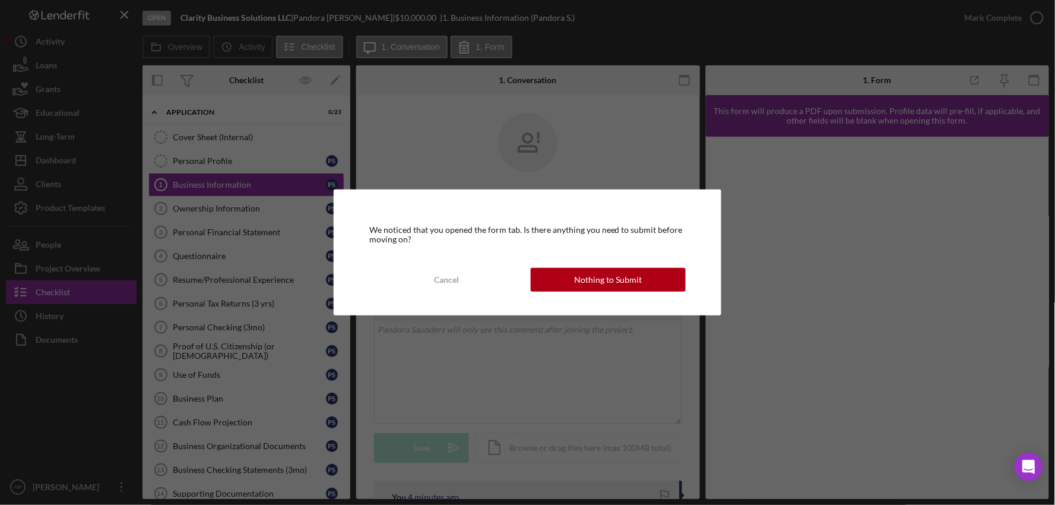
click at [654, 283] on button "Nothing to Submit" at bounding box center [609, 280] width 156 height 24
